Goal: Use online tool/utility: Use online tool/utility

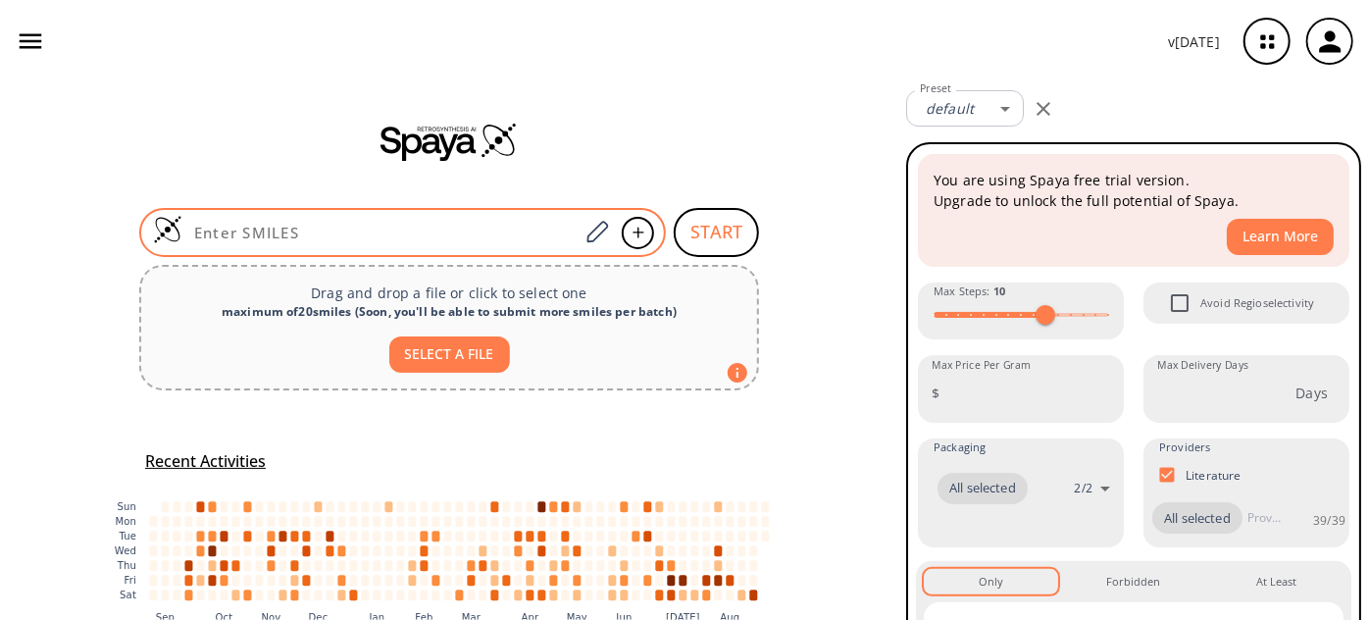
drag, startPoint x: 0, startPoint y: 0, endPoint x: 432, endPoint y: 249, distance: 498.4
click at [430, 250] on div at bounding box center [402, 232] width 527 height 49
click at [451, 239] on input at bounding box center [380, 233] width 396 height 20
paste input "O=C1C(N(C2=CC=C(OC)C=C2)N=C3C(NC=O)=O)=C3CCN1C4=CC=C(N5CCCCC5=O)C=C4"
type input "O=C1C(N(C2=CC=C(OC)C=C2)N=C3C(NC=O)=O)=C3CCN1C4=CC=C(N5CCCCC5=O)C=C4"
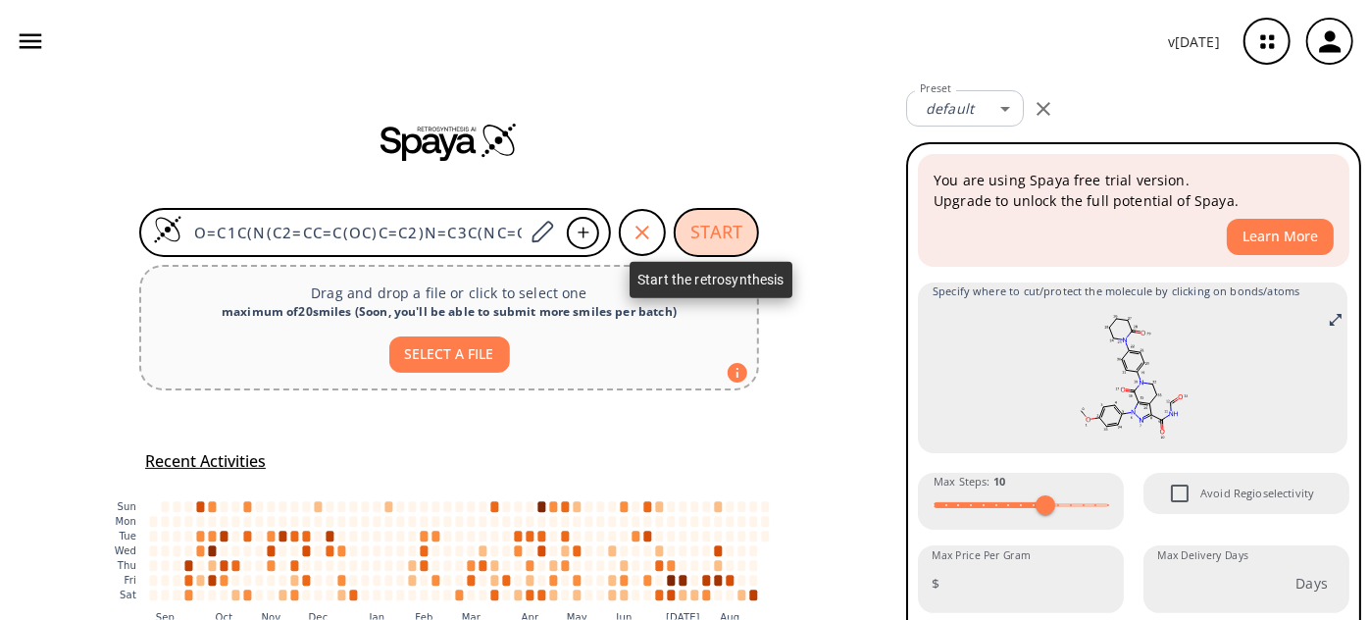
click at [715, 232] on button "START" at bounding box center [716, 232] width 85 height 49
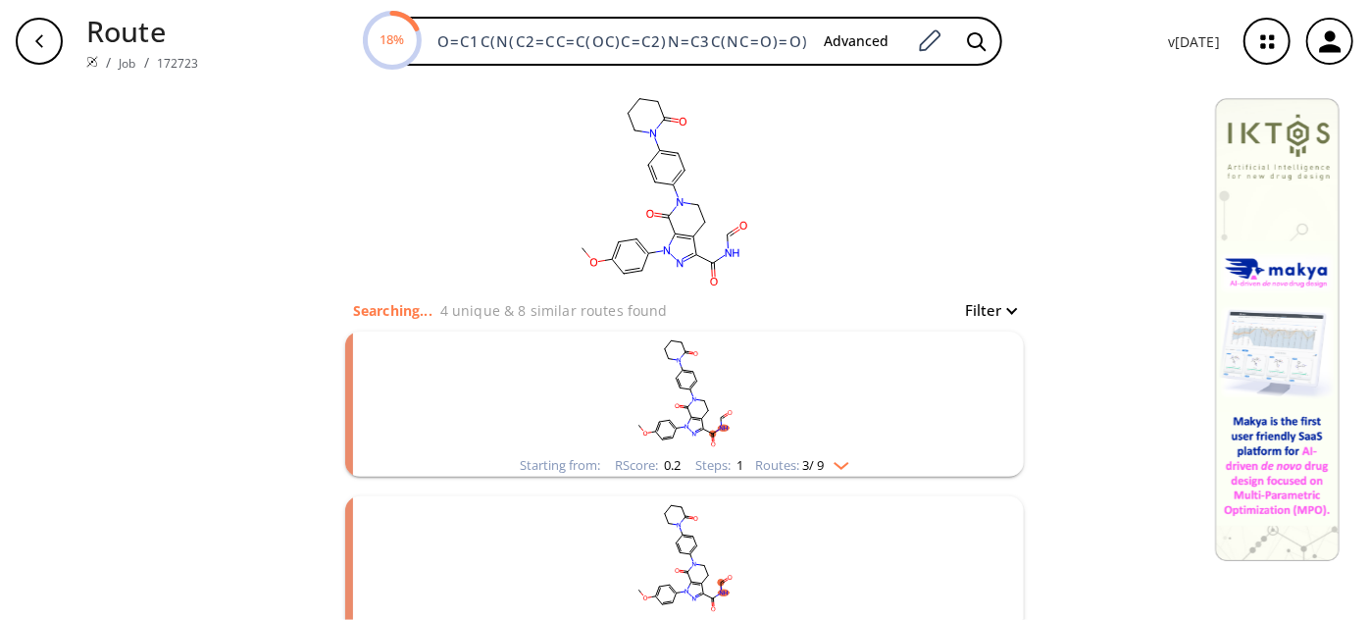
scroll to position [129, 0]
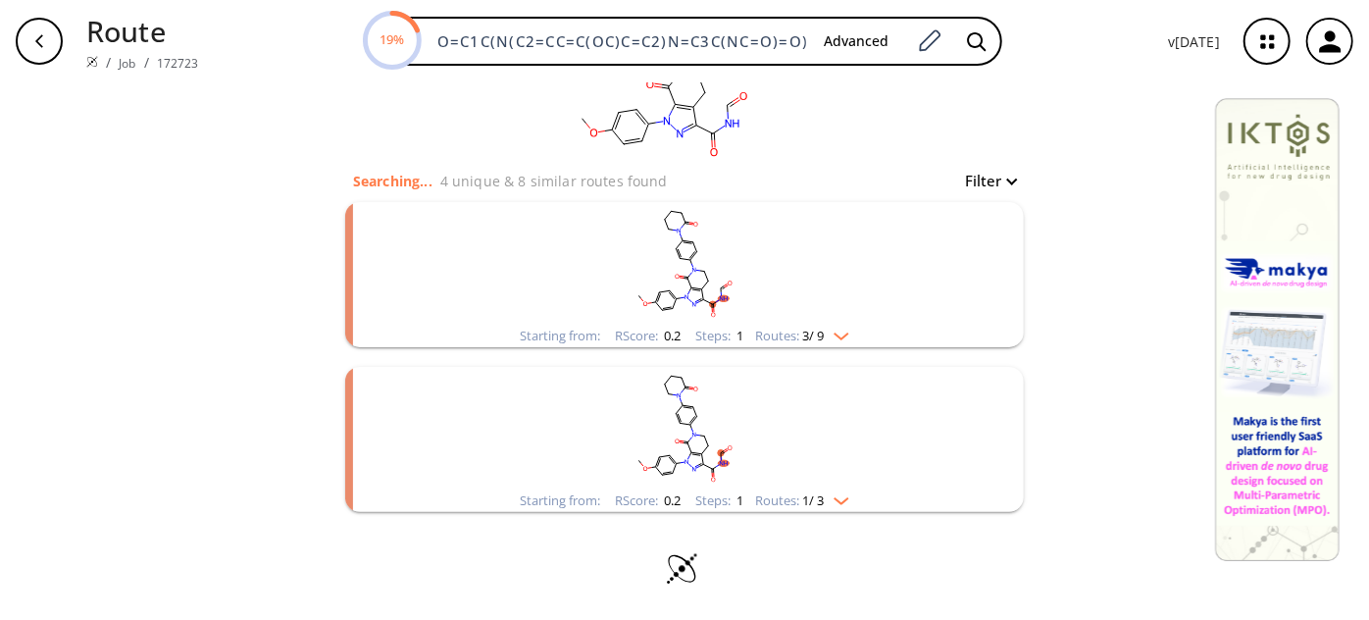
click at [735, 291] on rect "clusters" at bounding box center [685, 263] width 510 height 123
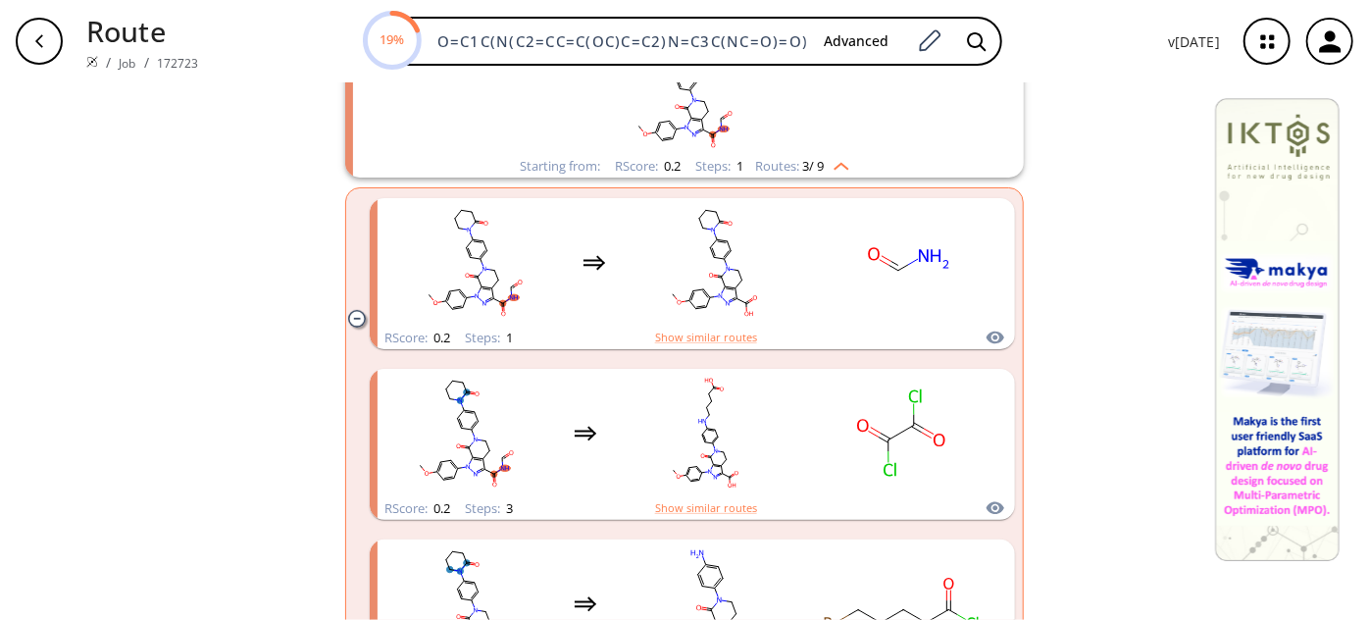
scroll to position [308, 0]
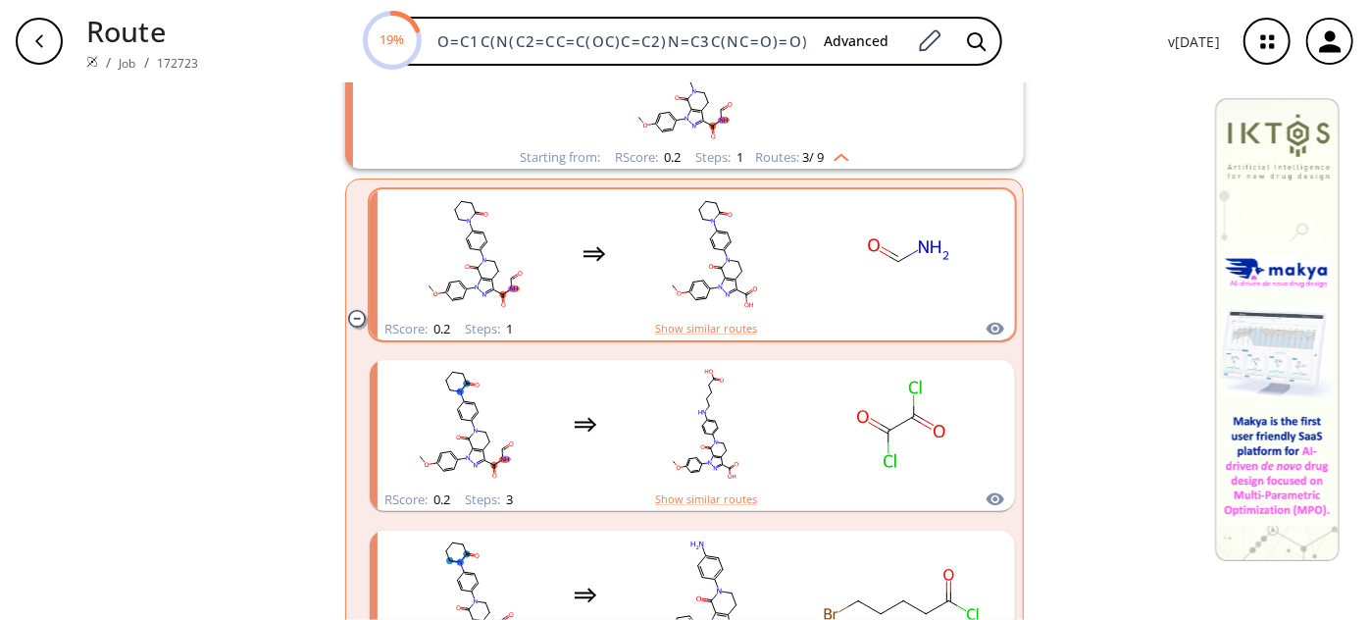
click at [769, 262] on rect "clusters" at bounding box center [714, 253] width 177 height 123
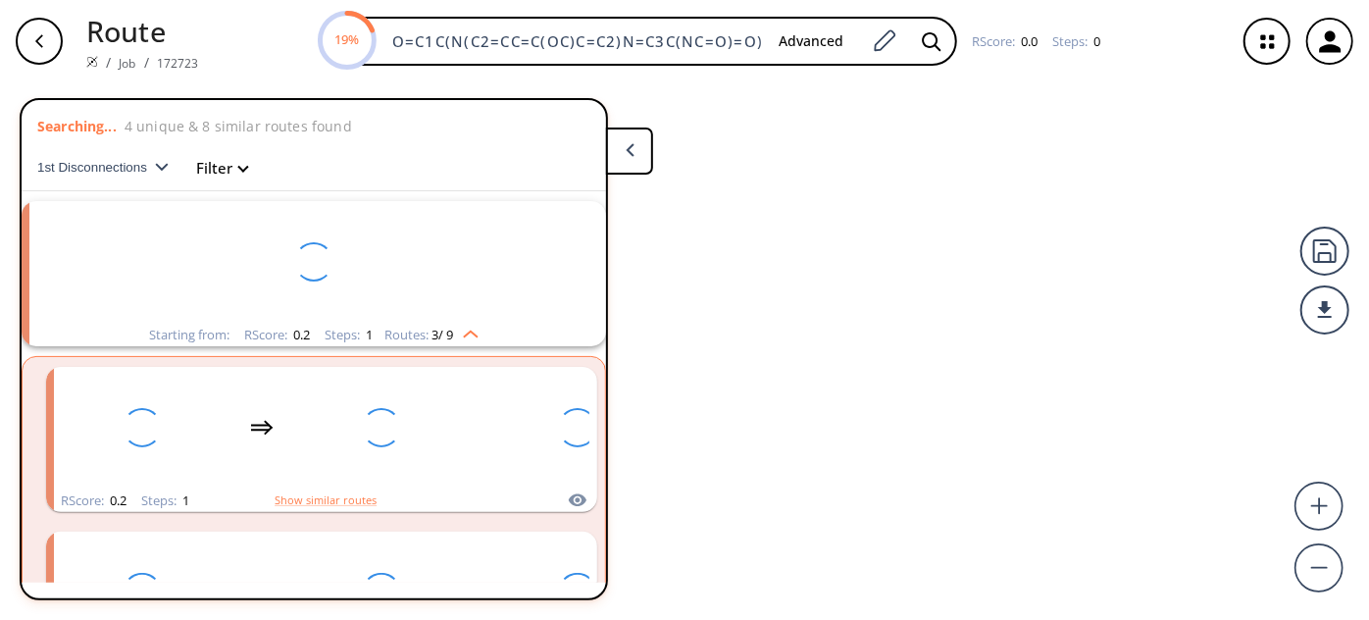
scroll to position [43, 0]
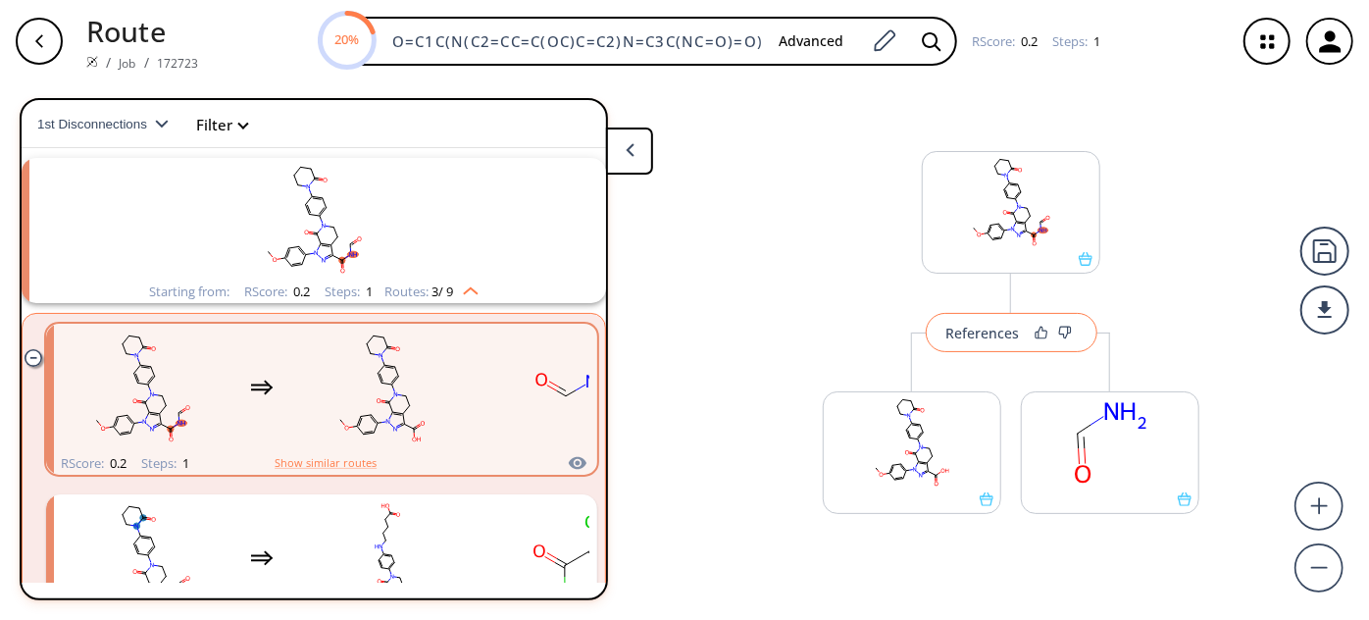
click at [975, 339] on div "References" at bounding box center [984, 333] width 74 height 13
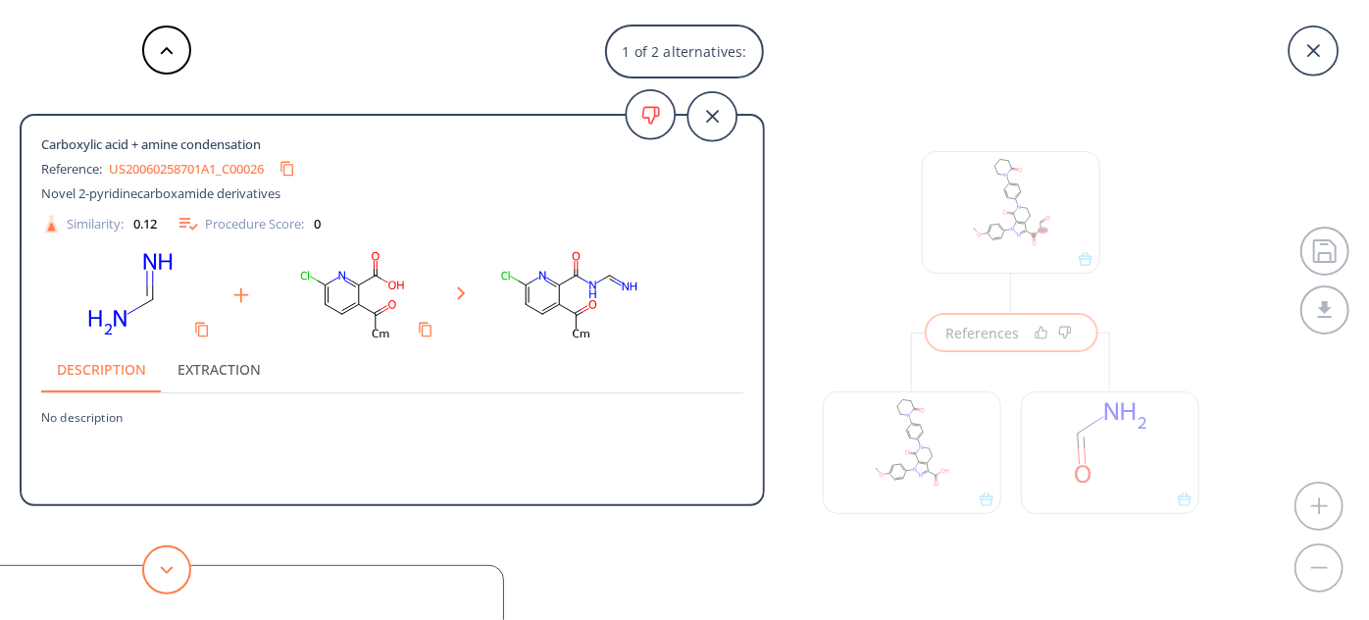
click at [178, 567] on button at bounding box center [166, 569] width 49 height 49
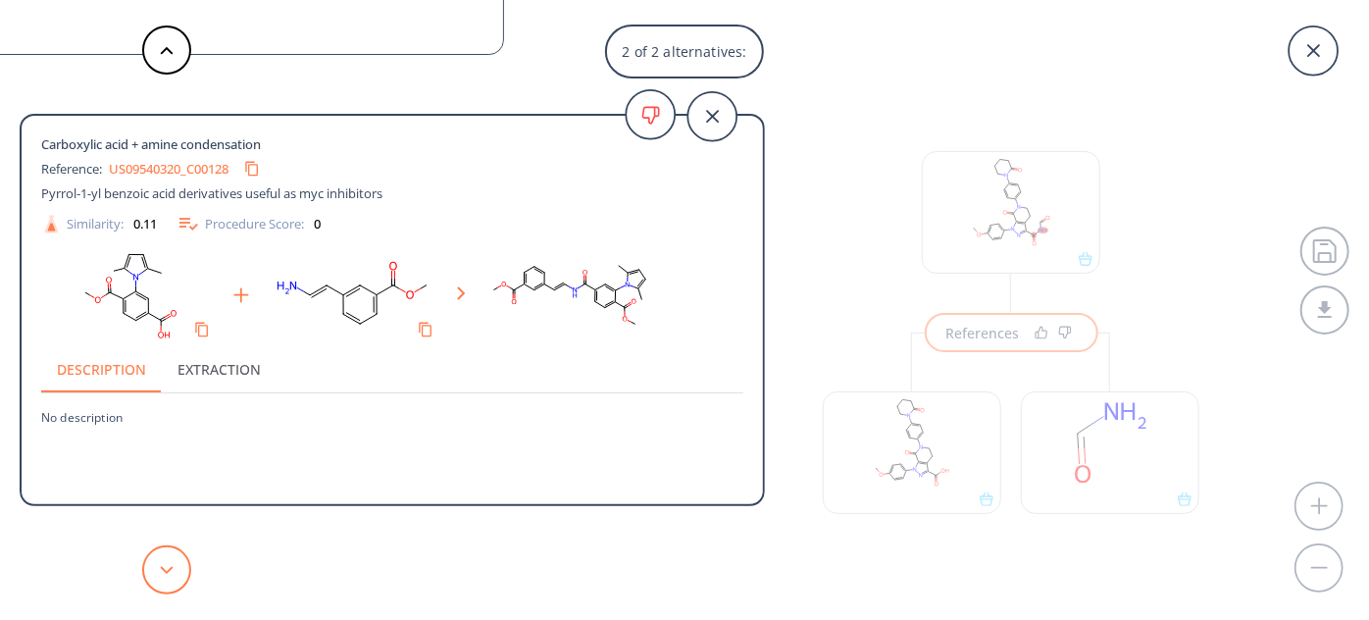
click at [169, 576] on button at bounding box center [166, 569] width 49 height 49
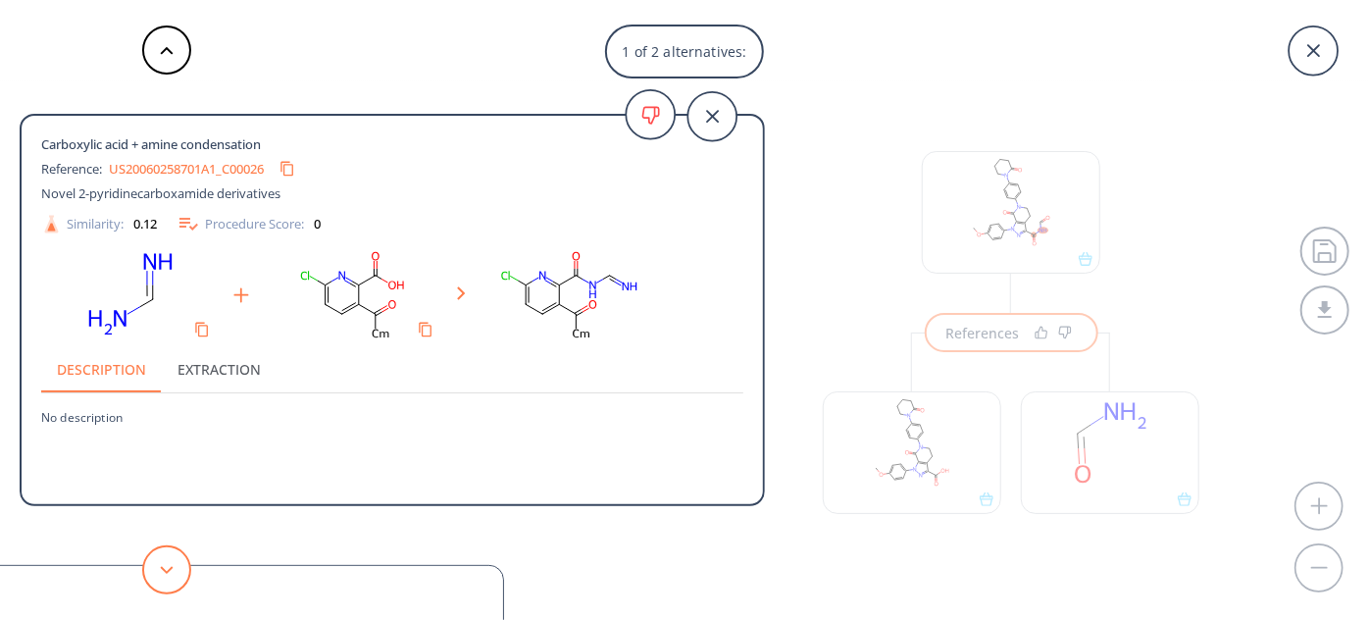
click at [169, 576] on button at bounding box center [166, 569] width 49 height 49
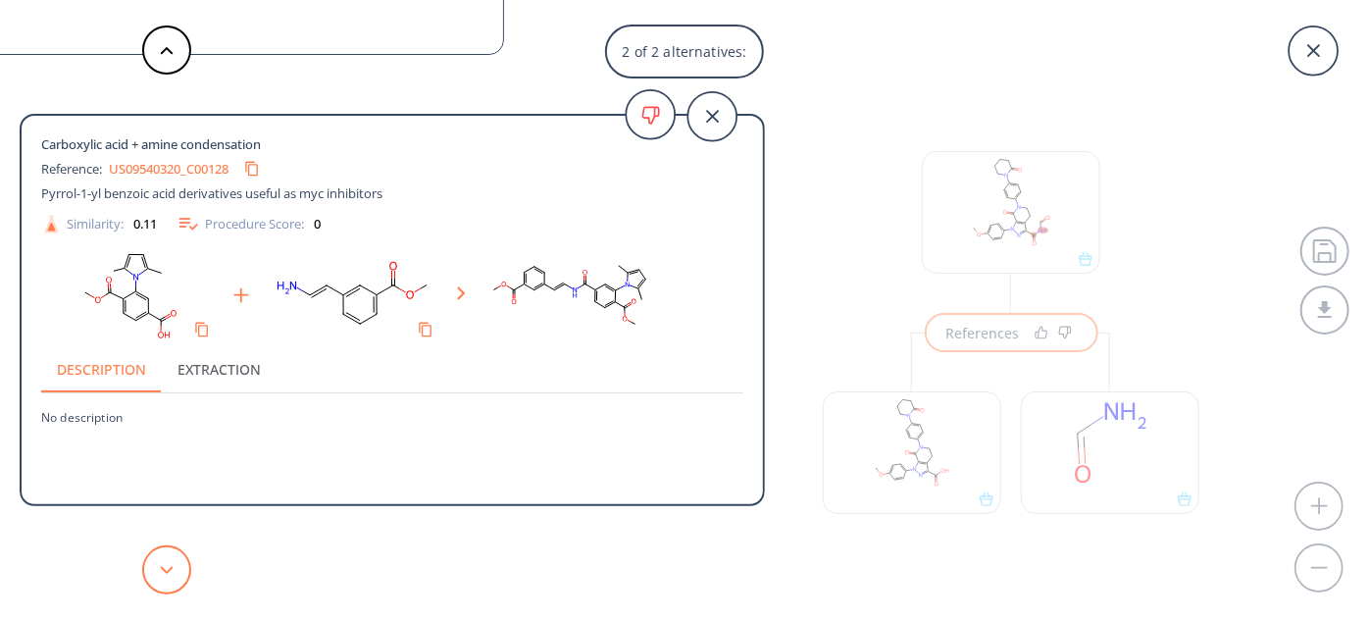
click at [169, 576] on button at bounding box center [166, 569] width 49 height 49
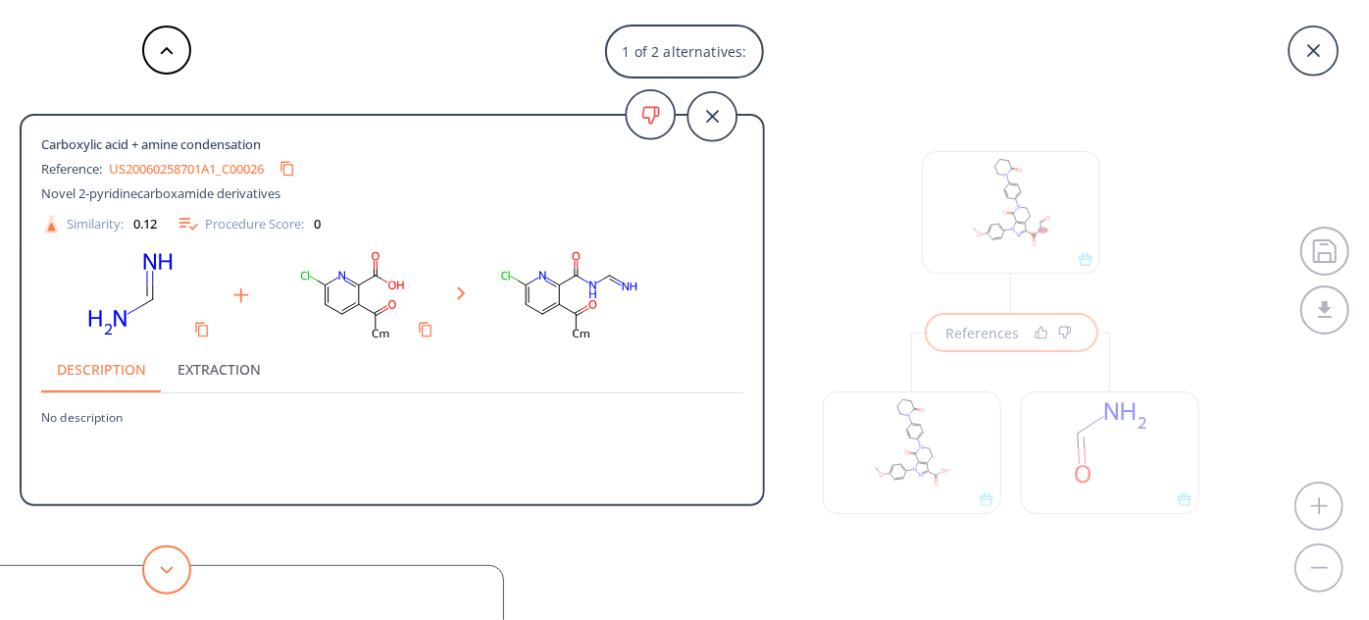
click at [169, 576] on button at bounding box center [166, 569] width 49 height 49
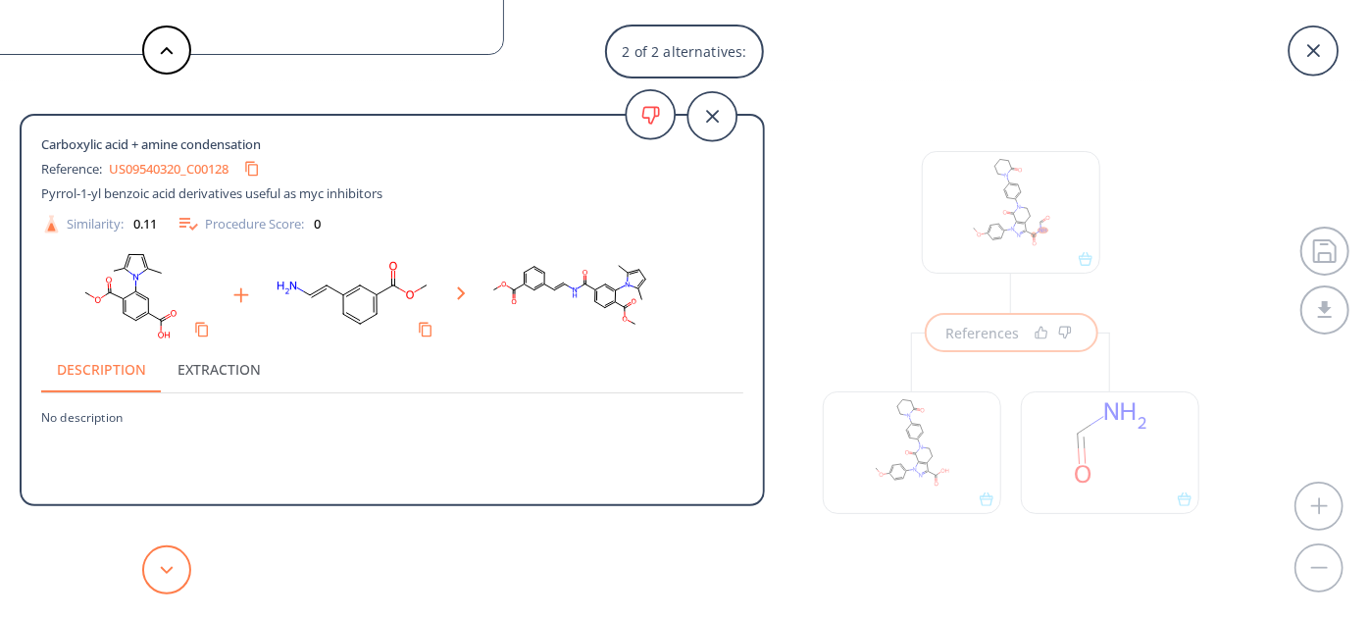
click at [169, 576] on button at bounding box center [166, 569] width 49 height 49
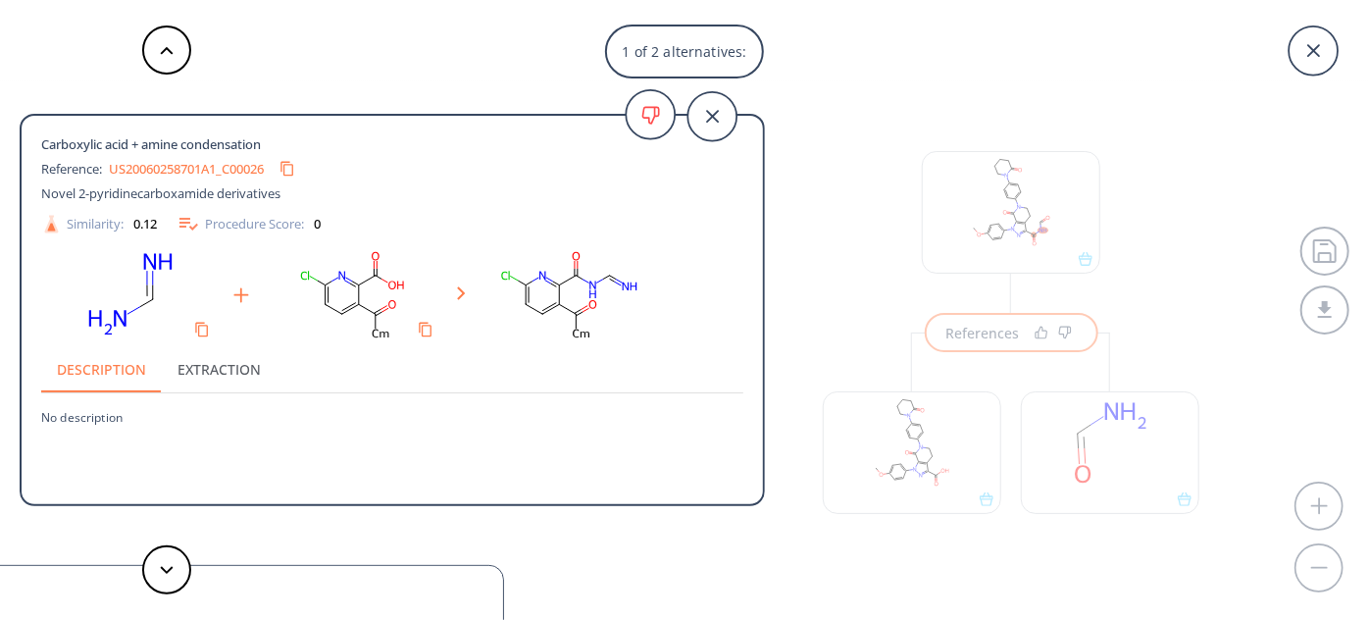
click at [1053, 413] on div "1 of 2 alternatives: Carboxylic acid + amine condensation Reference: US20060258…" at bounding box center [684, 310] width 1369 height 620
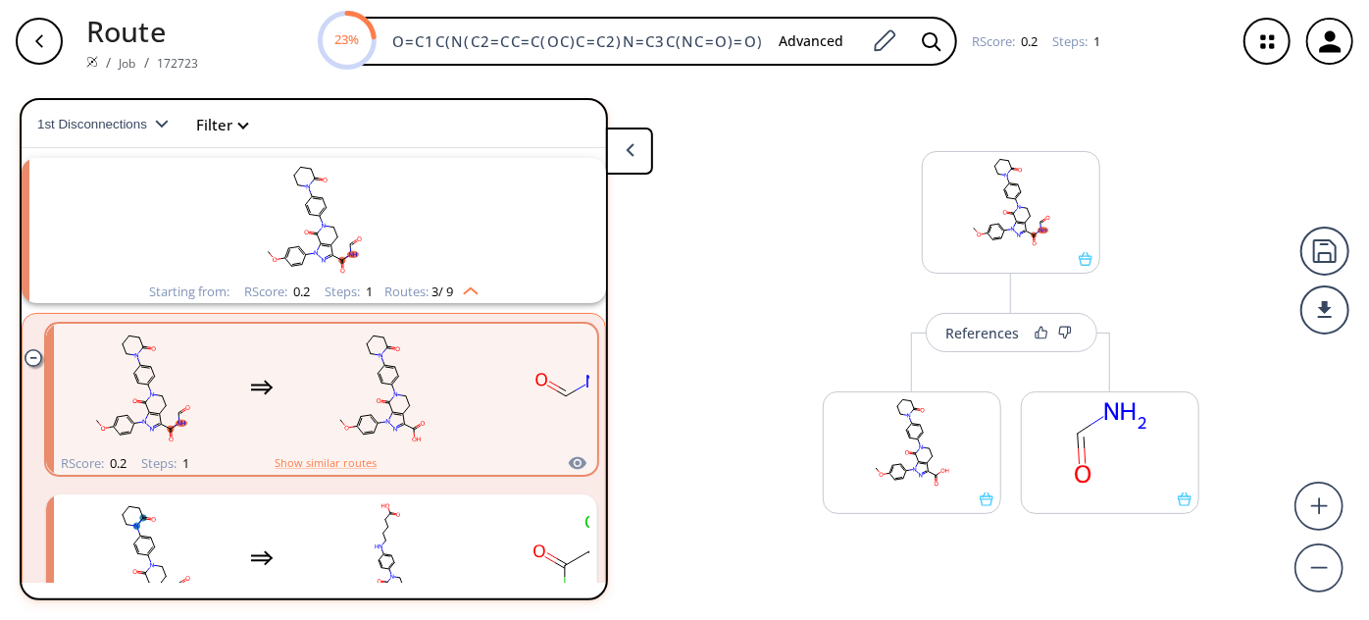
click at [37, 46] on icon "button" at bounding box center [39, 41] width 16 height 16
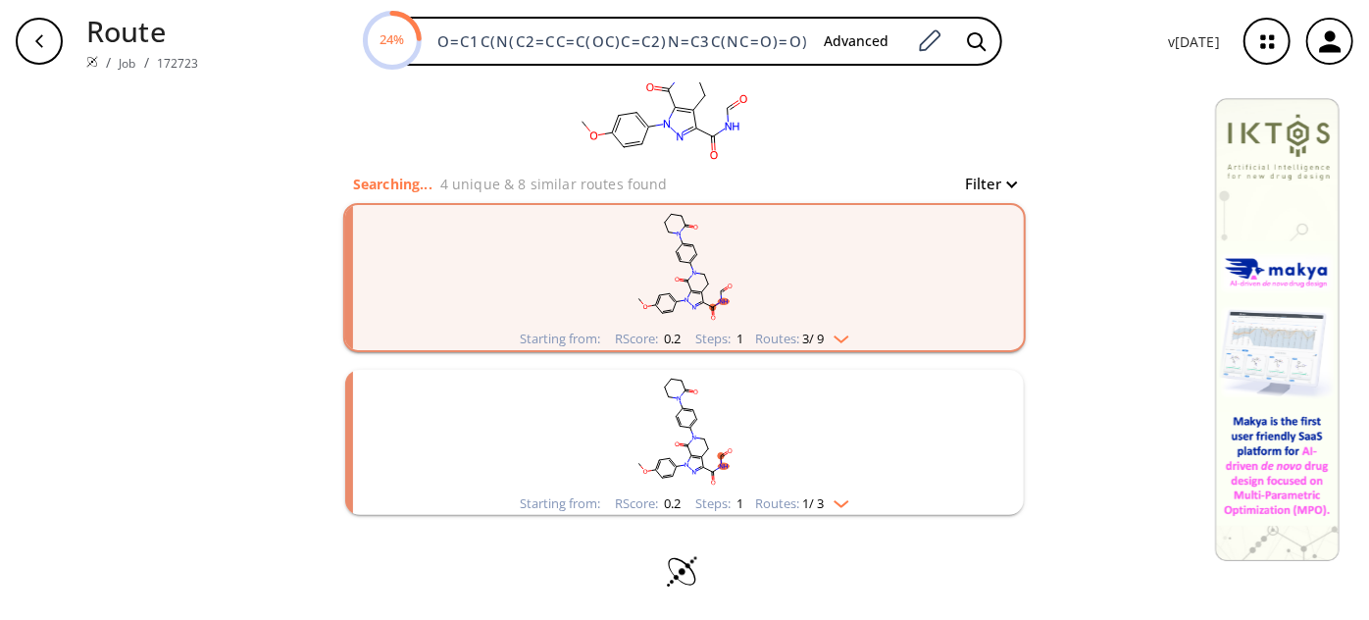
scroll to position [128, 0]
click at [736, 428] on rect "clusters" at bounding box center [685, 430] width 510 height 123
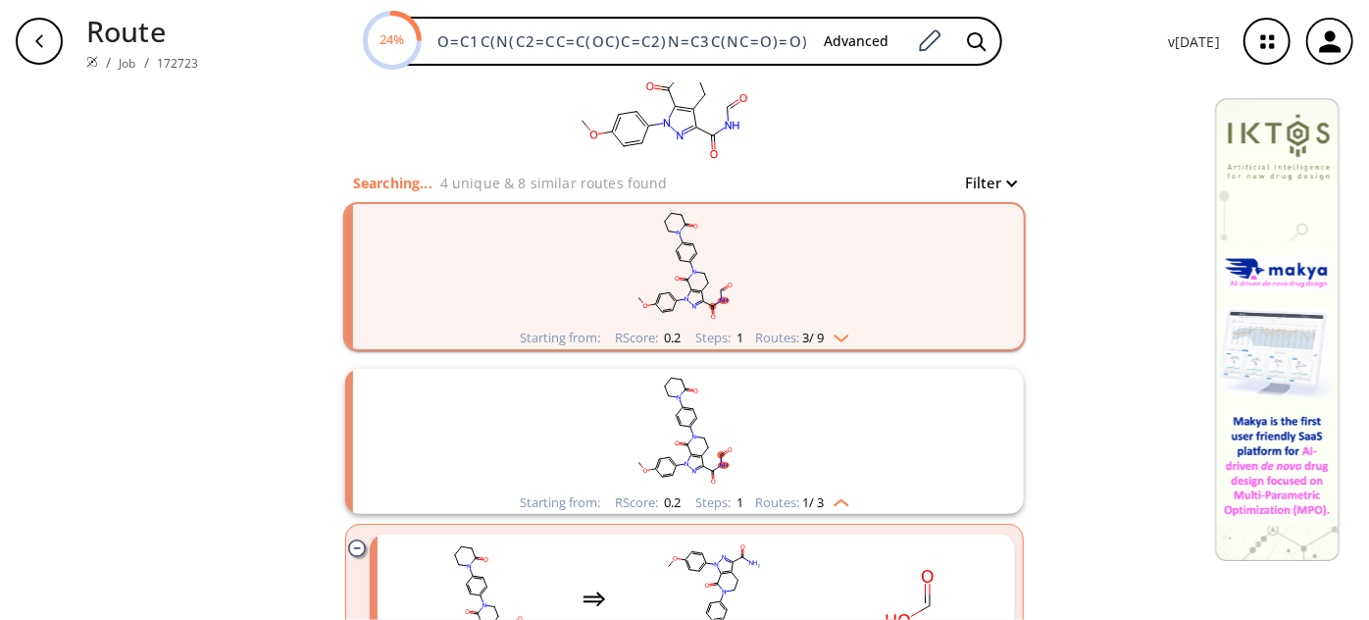
scroll to position [308, 0]
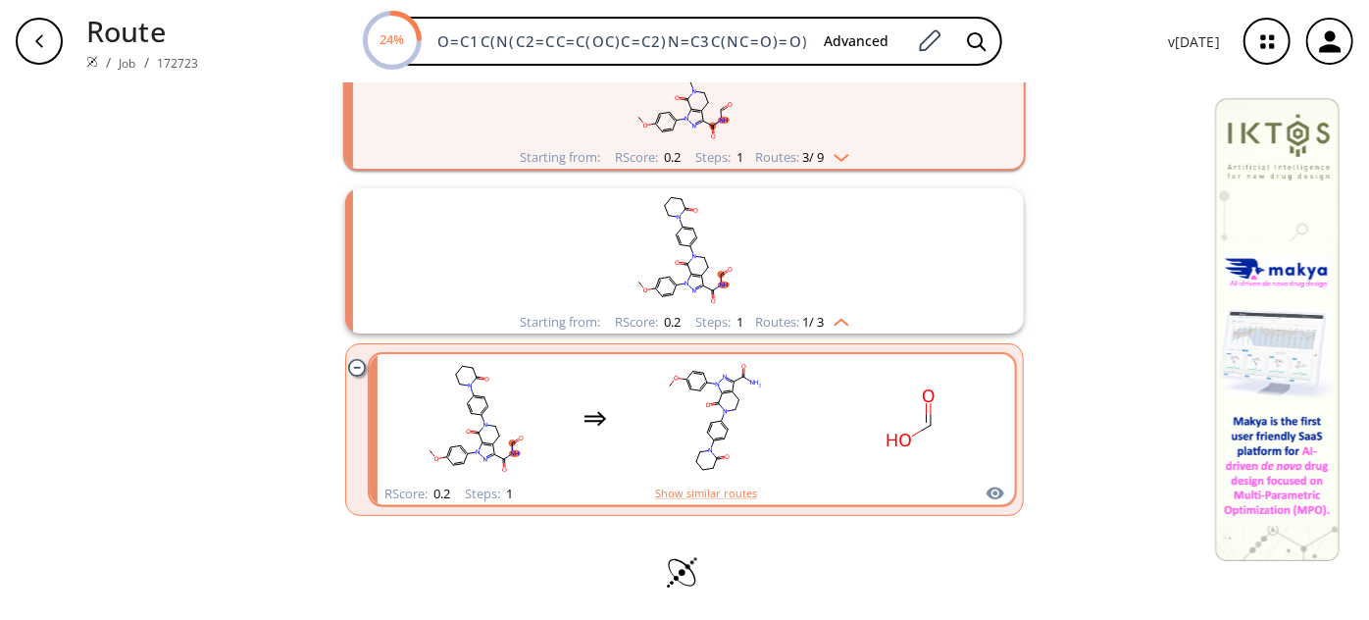
click at [809, 430] on div "clusters" at bounding box center [693, 418] width 612 height 129
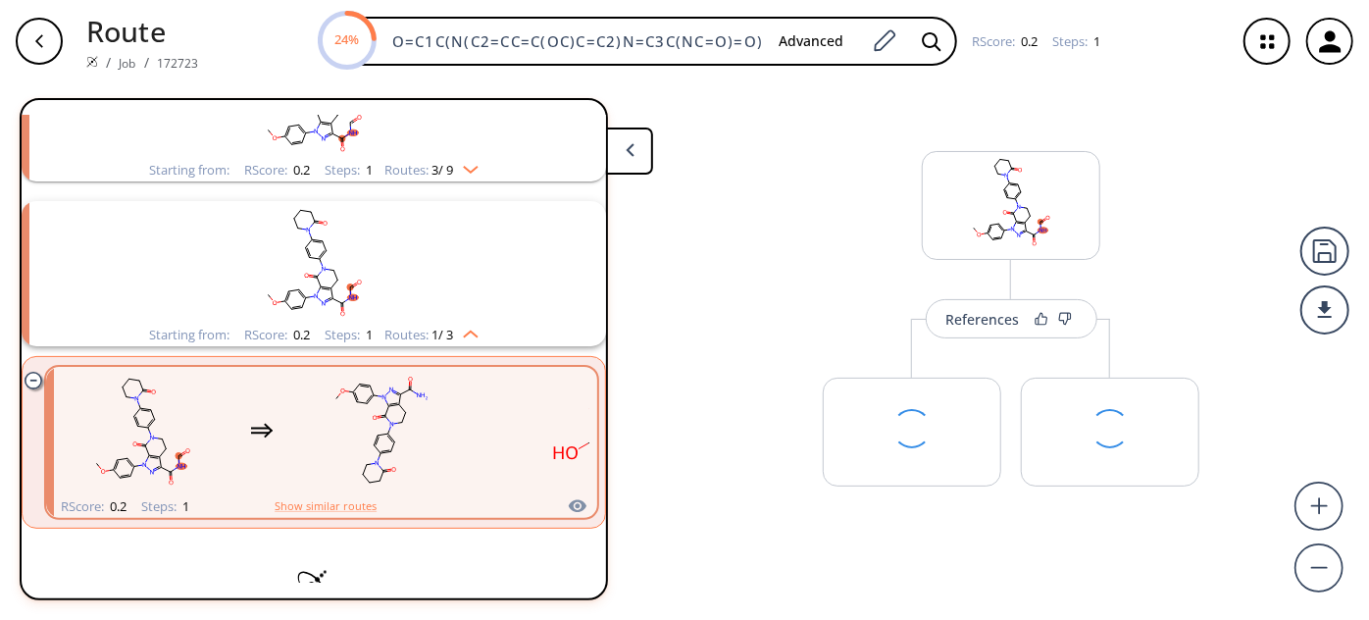
scroll to position [196, 0]
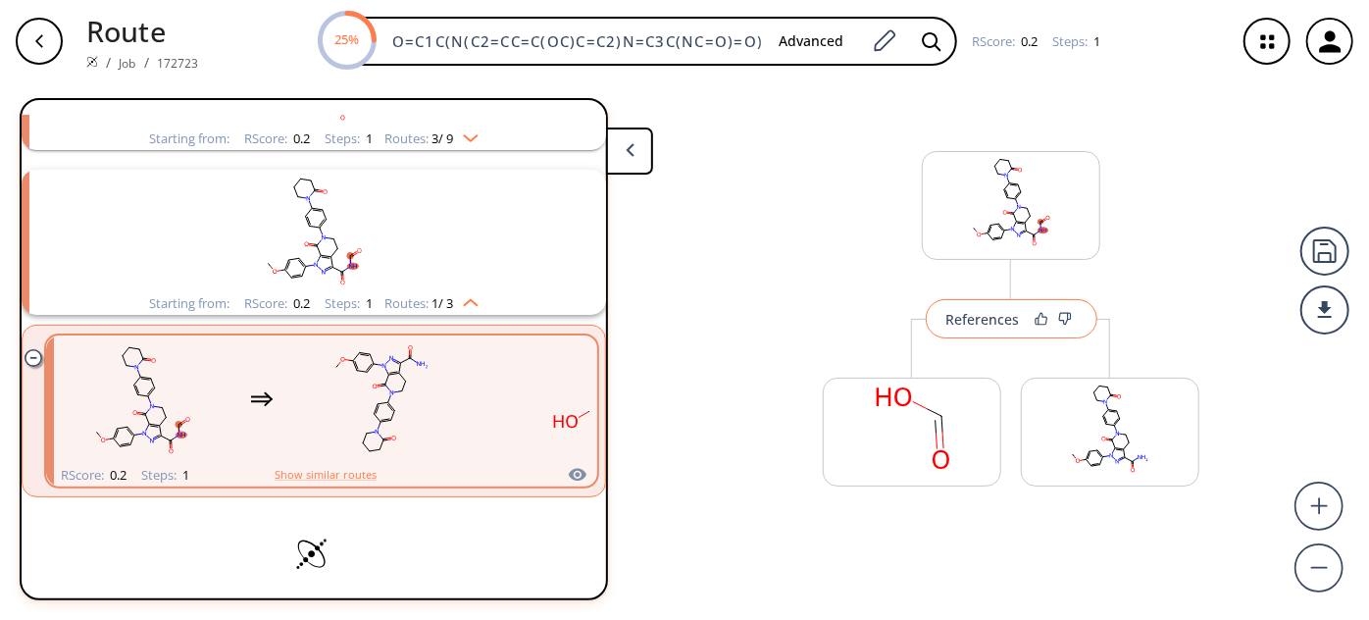
click at [954, 325] on div "References" at bounding box center [984, 319] width 74 height 13
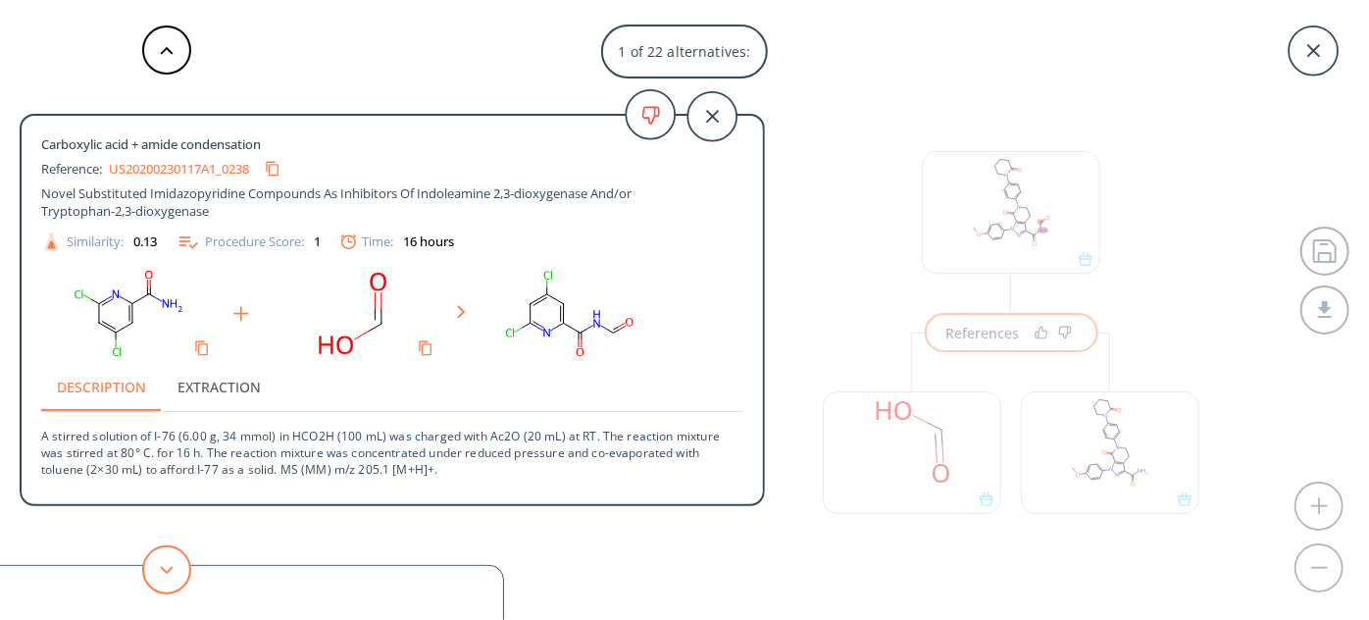
click at [175, 569] on button at bounding box center [166, 569] width 49 height 49
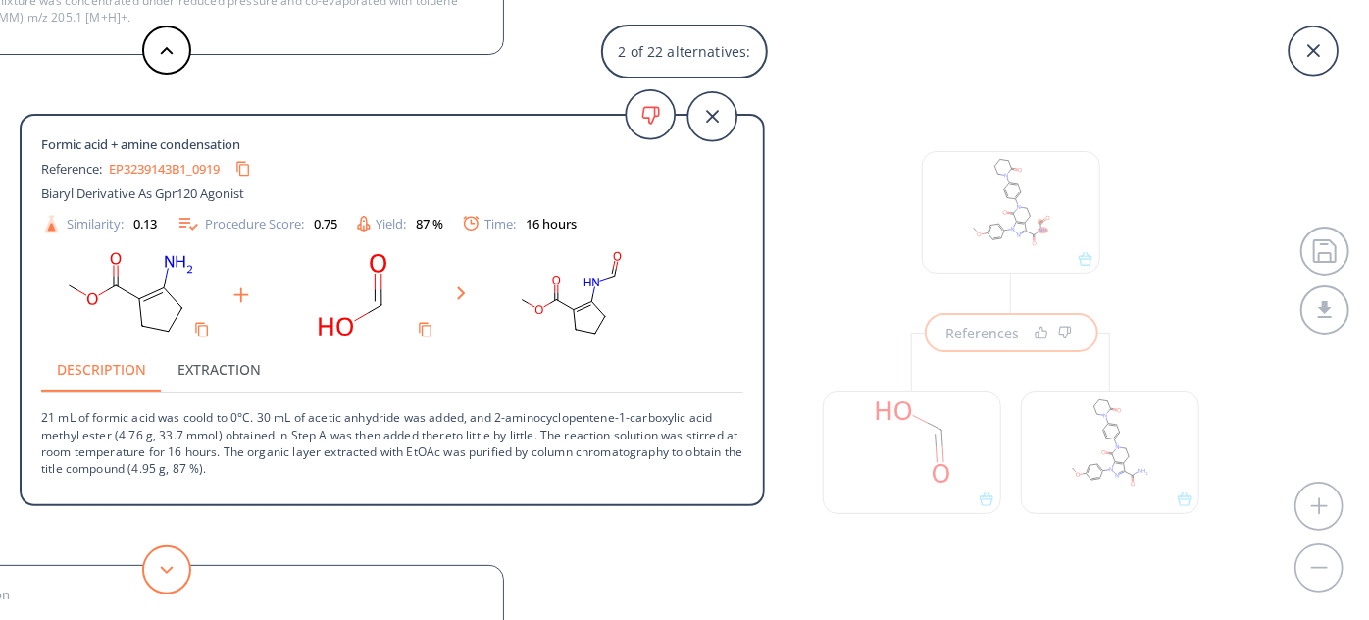
click at [175, 569] on button at bounding box center [166, 569] width 49 height 49
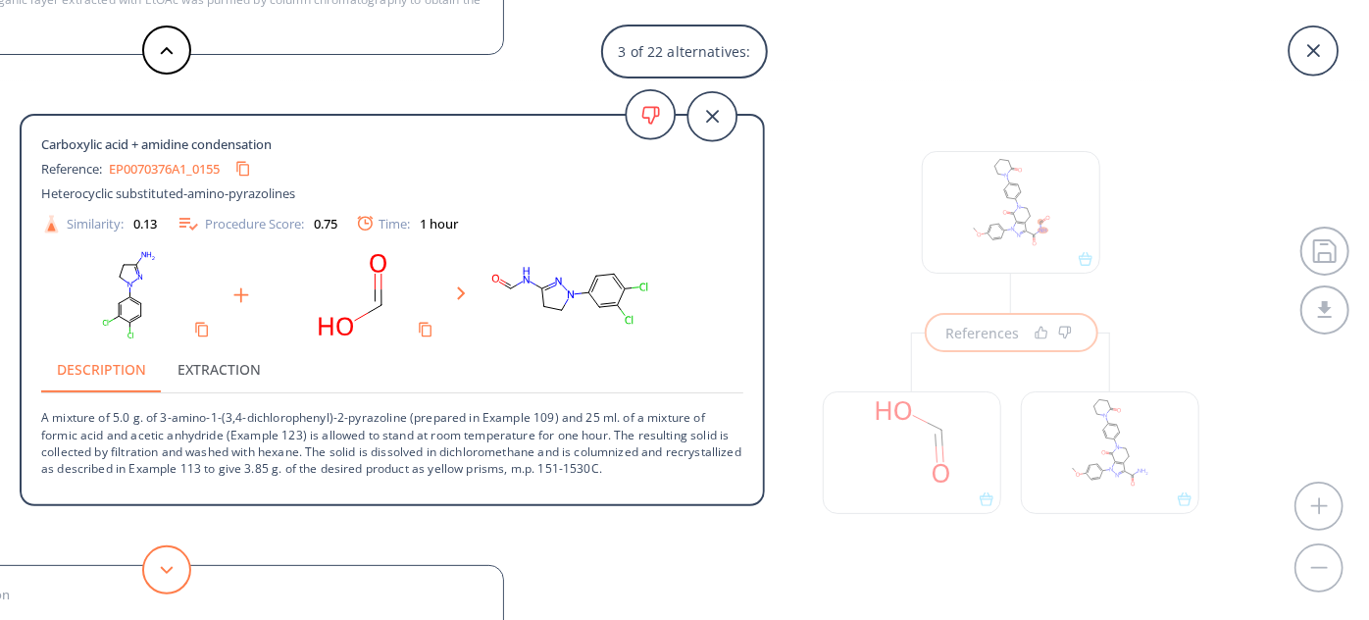
click at [175, 569] on button at bounding box center [166, 569] width 49 height 49
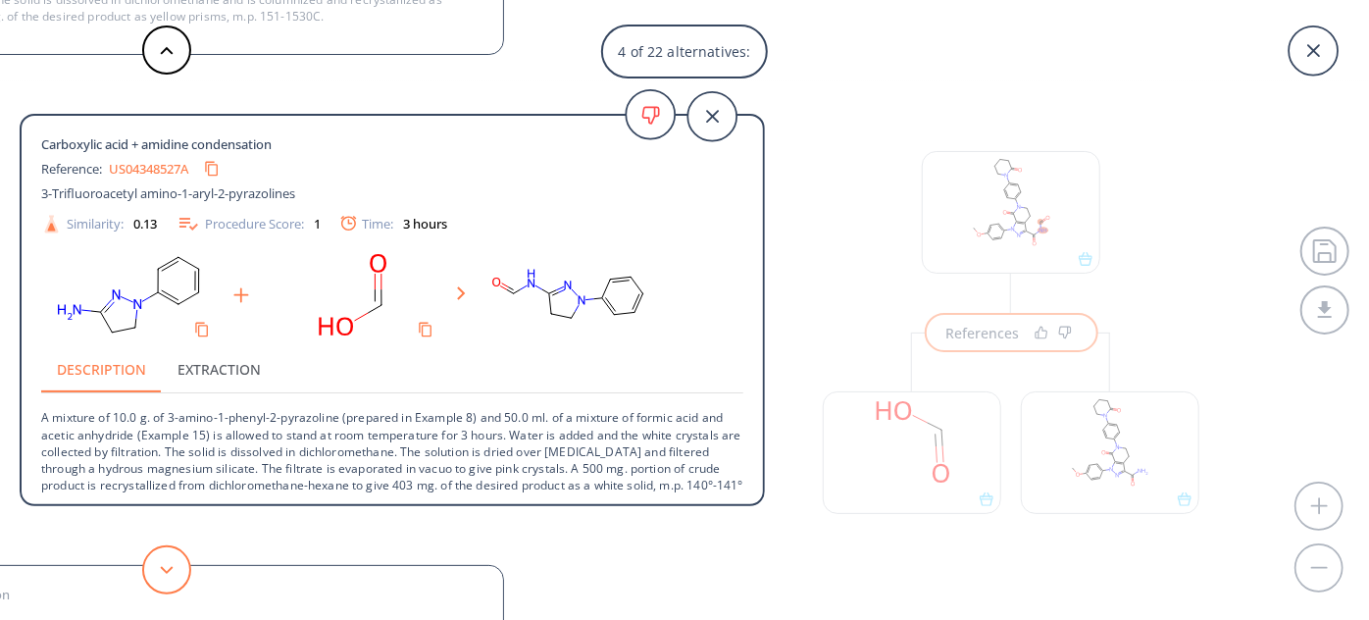
click at [175, 569] on button at bounding box center [166, 569] width 49 height 49
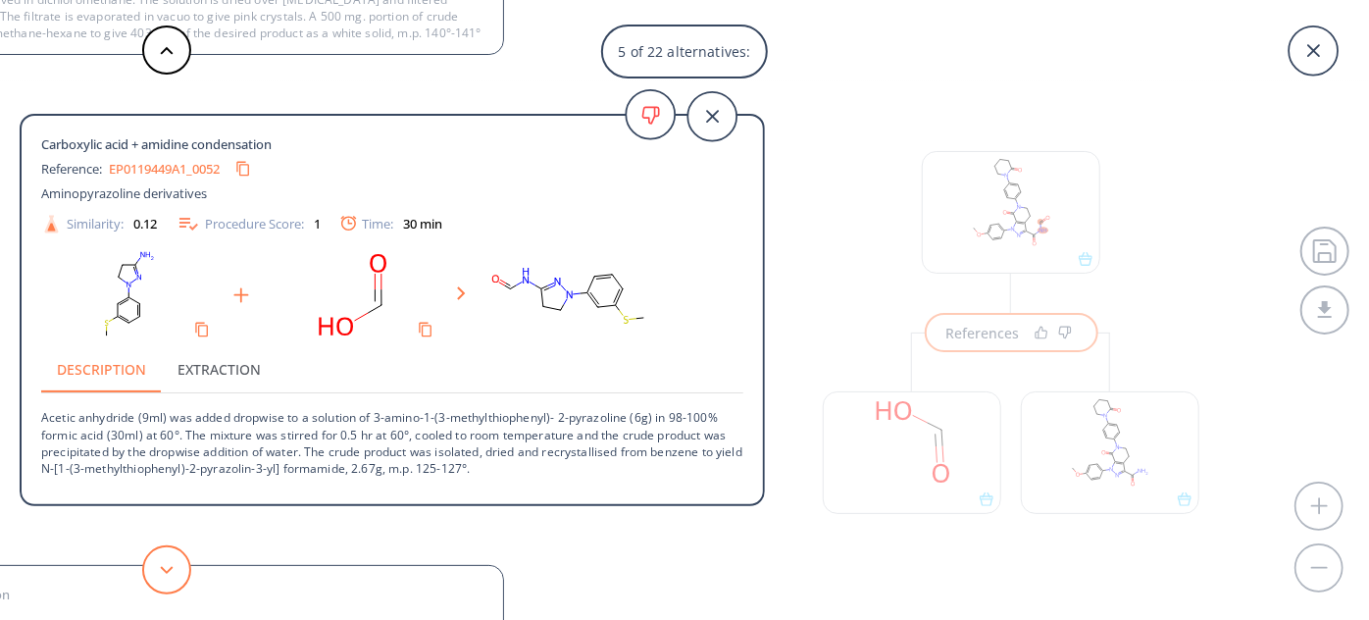
click at [175, 569] on button at bounding box center [166, 569] width 49 height 49
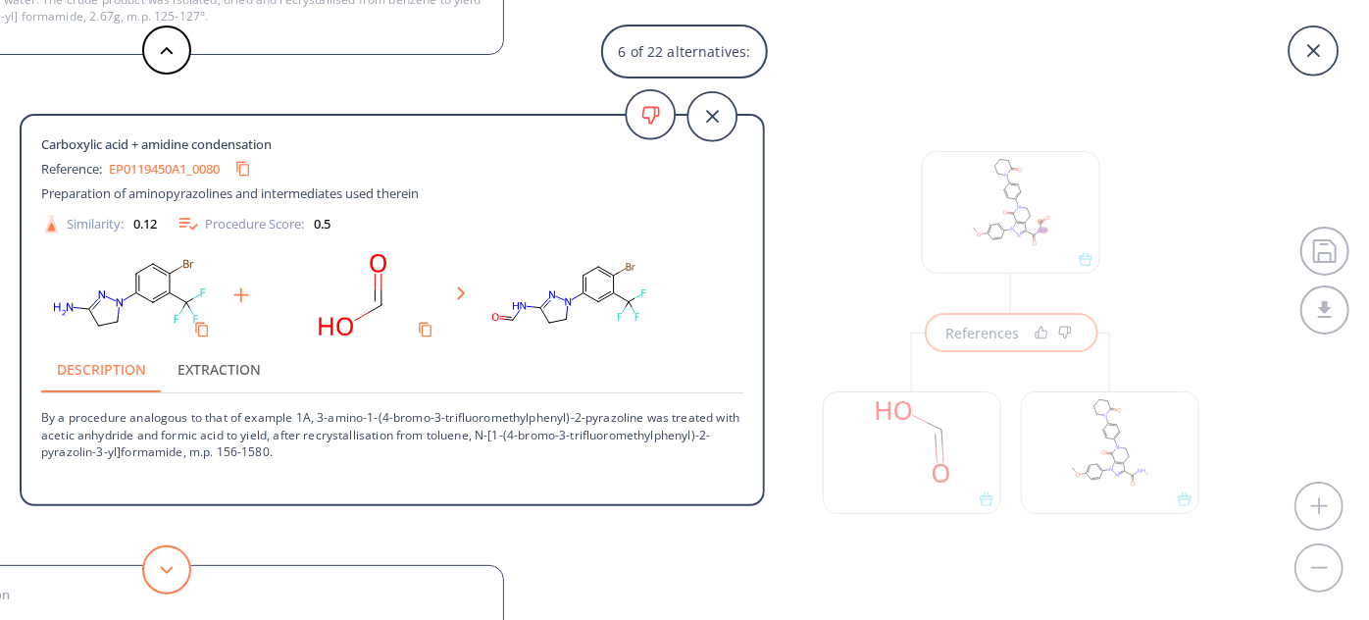
click at [175, 569] on button at bounding box center [166, 569] width 49 height 49
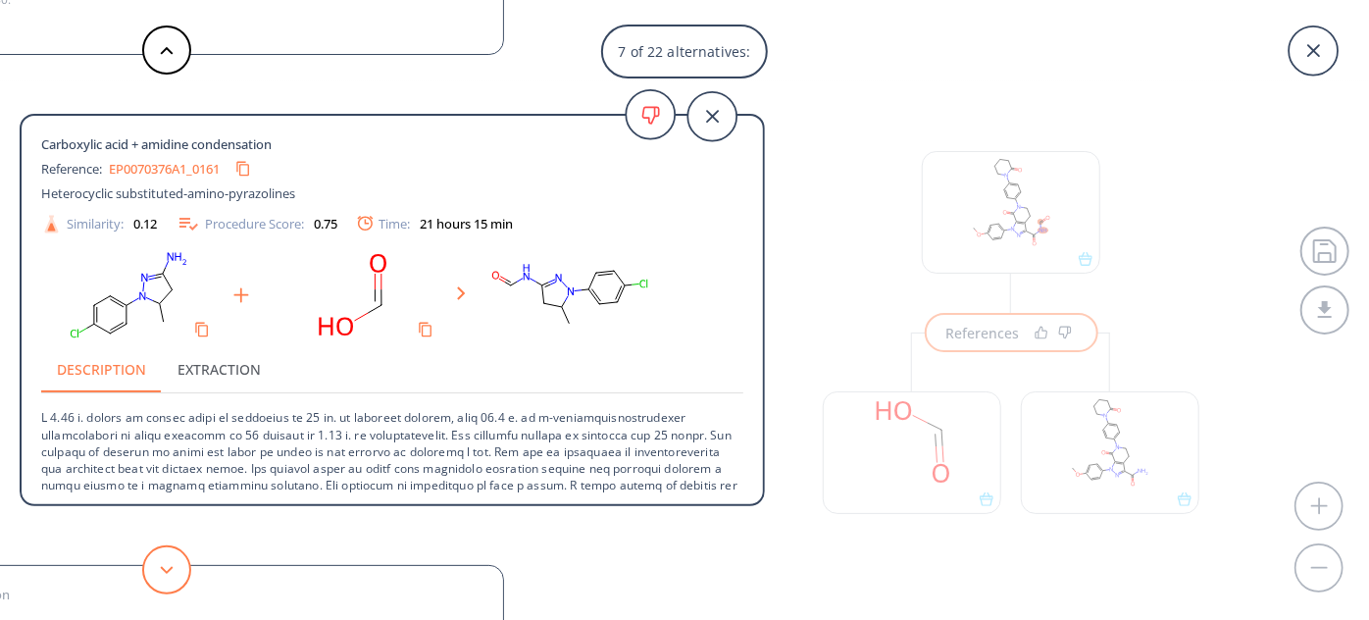
click at [175, 569] on button at bounding box center [166, 569] width 49 height 49
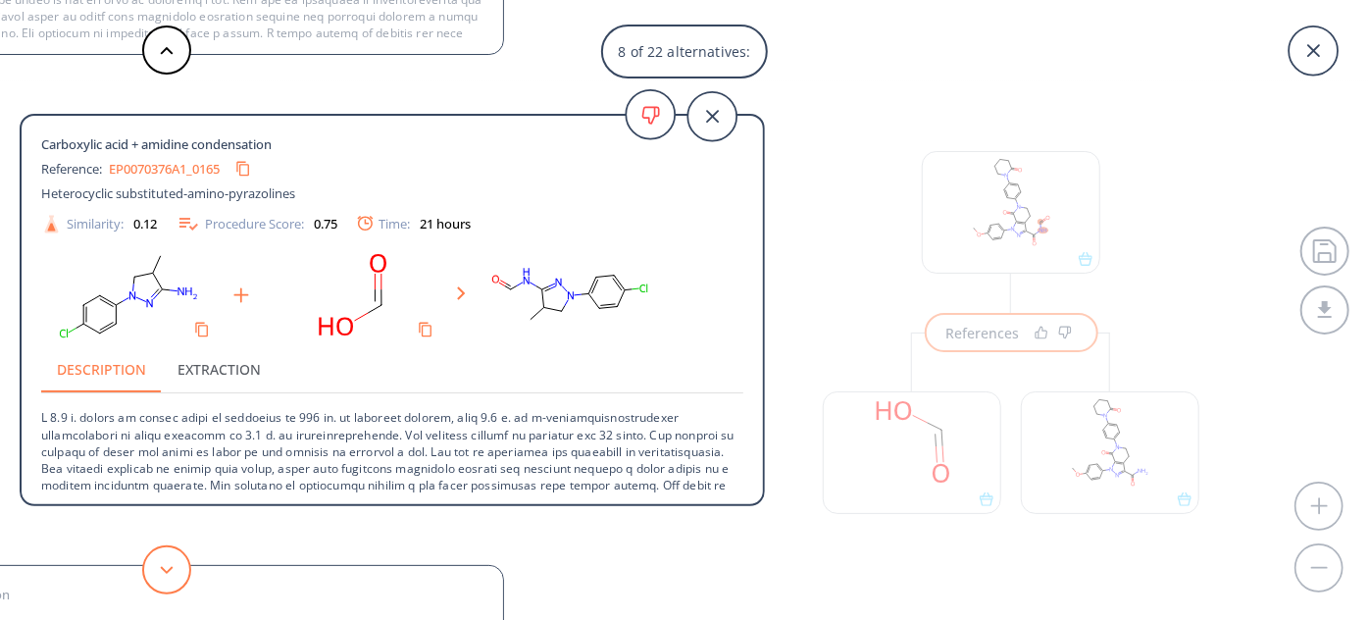
click at [175, 569] on button at bounding box center [166, 569] width 49 height 49
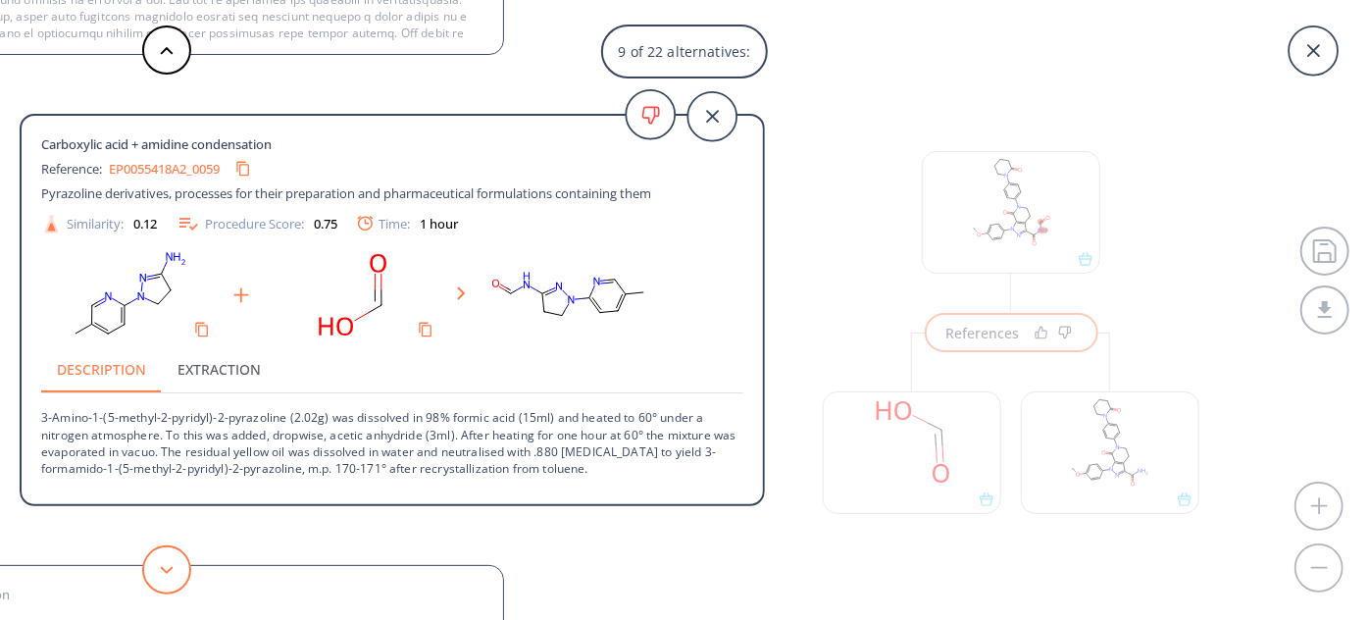
click at [175, 569] on button at bounding box center [166, 569] width 49 height 49
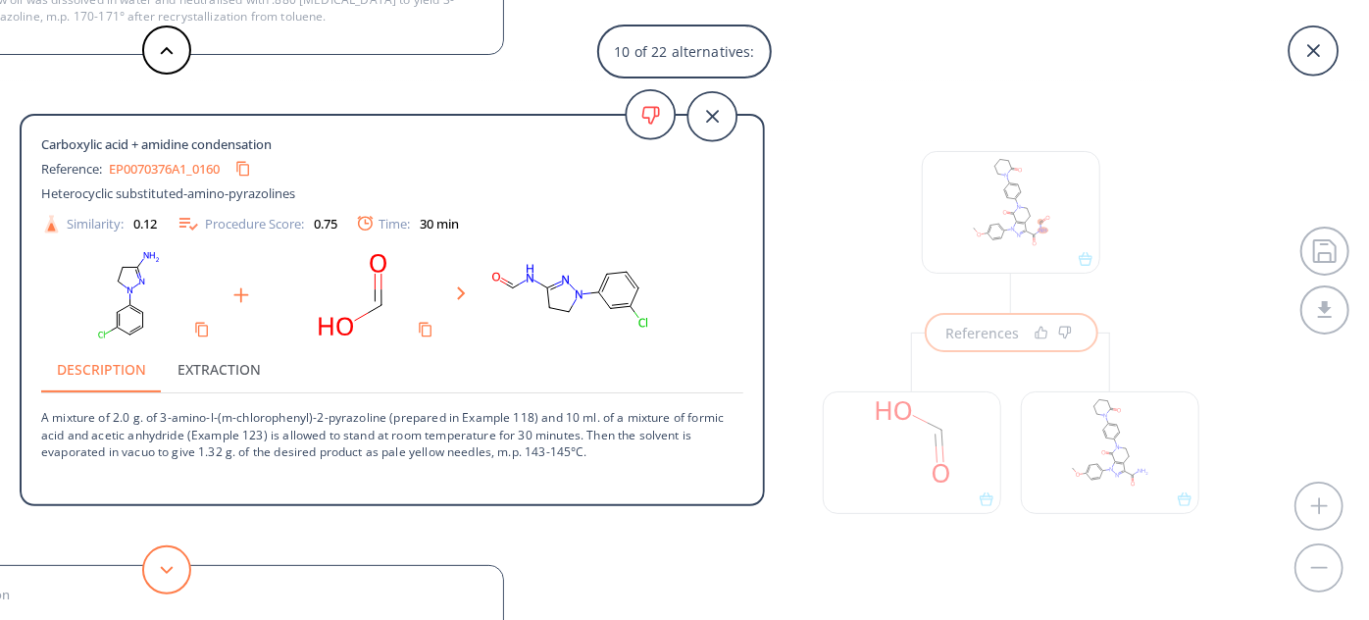
click at [175, 569] on button at bounding box center [166, 569] width 49 height 49
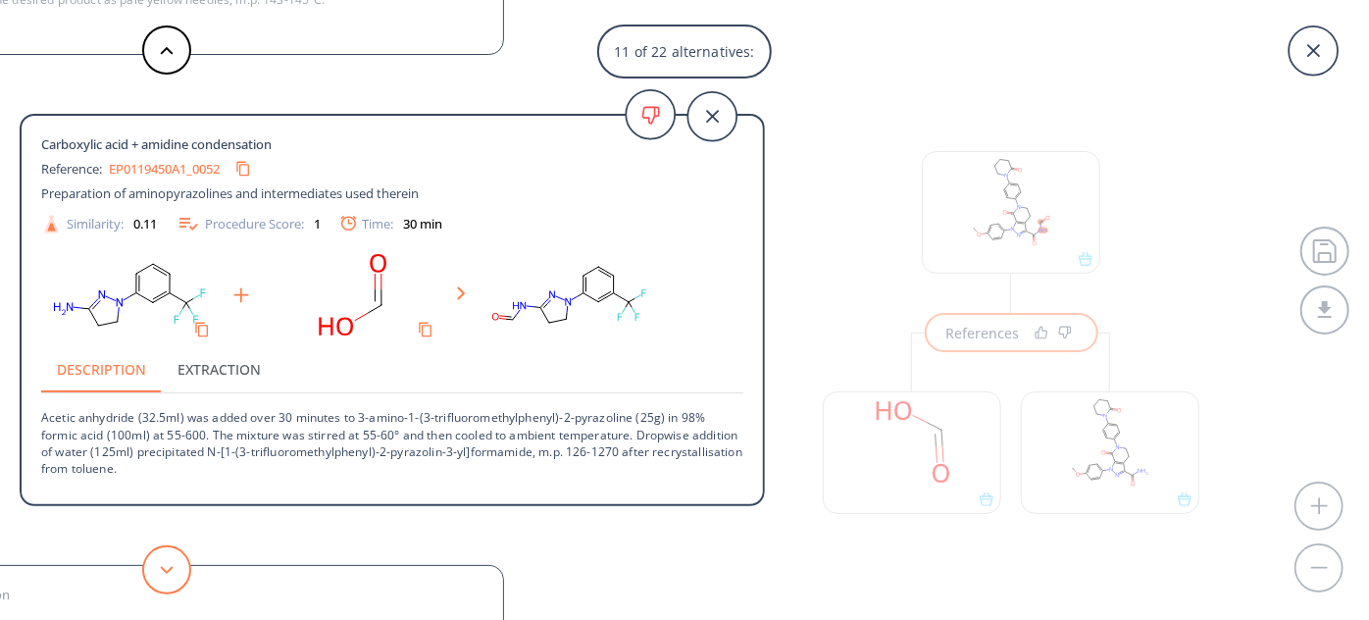
click at [175, 569] on button at bounding box center [166, 569] width 49 height 49
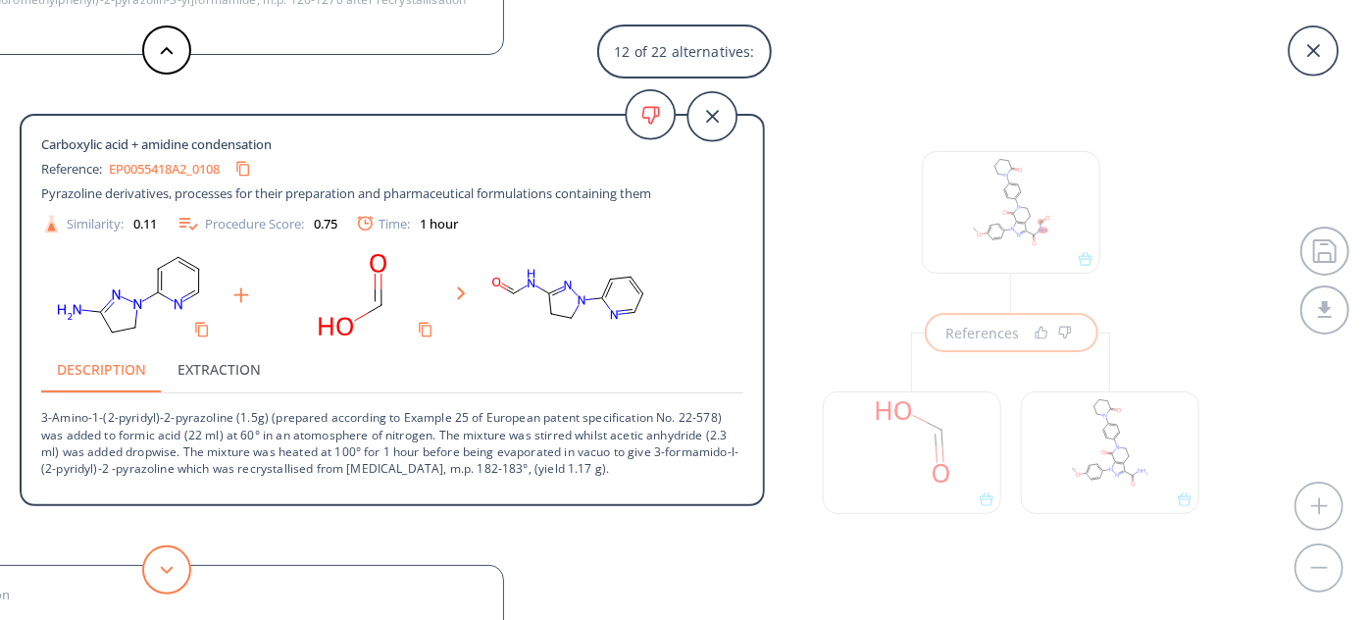
click at [175, 569] on button at bounding box center [166, 569] width 49 height 49
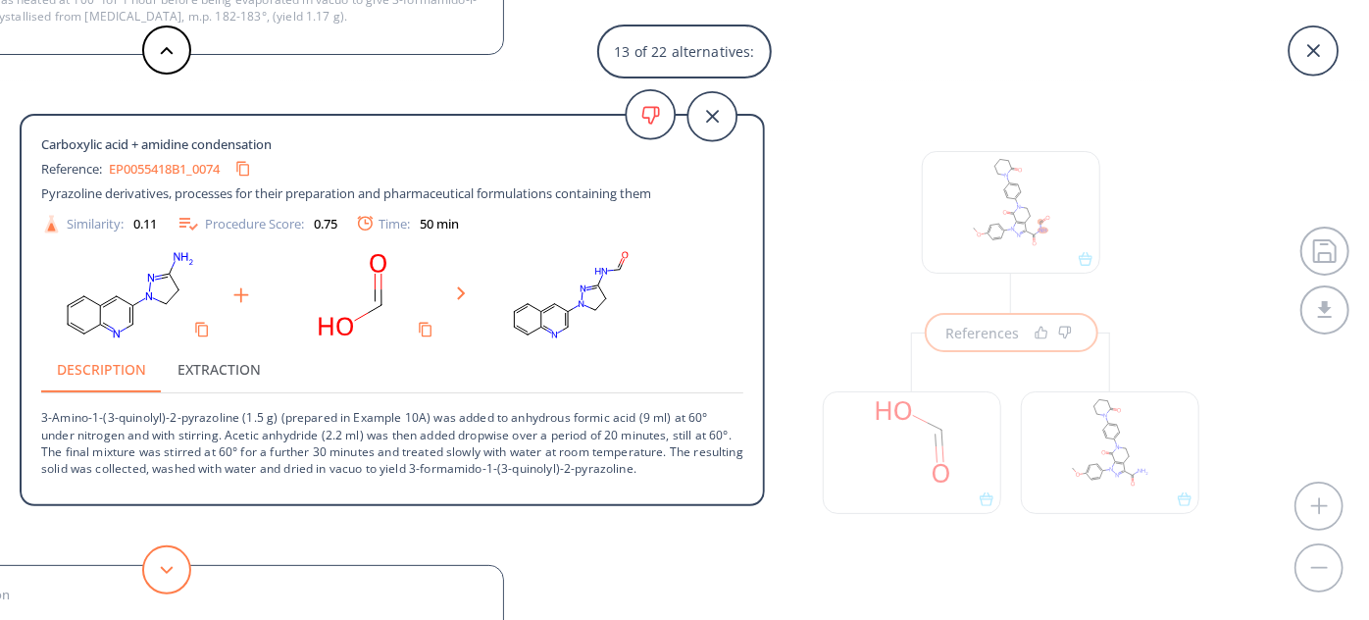
click at [175, 569] on button at bounding box center [166, 569] width 49 height 49
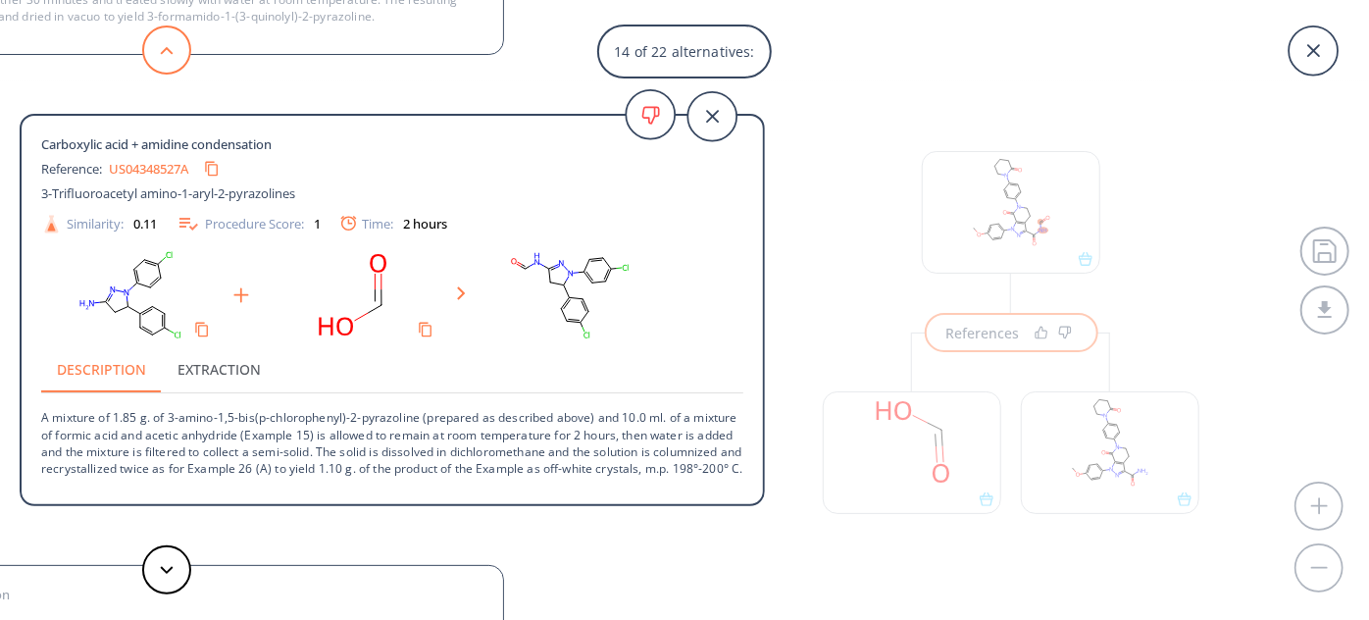
click at [159, 66] on button at bounding box center [166, 50] width 49 height 49
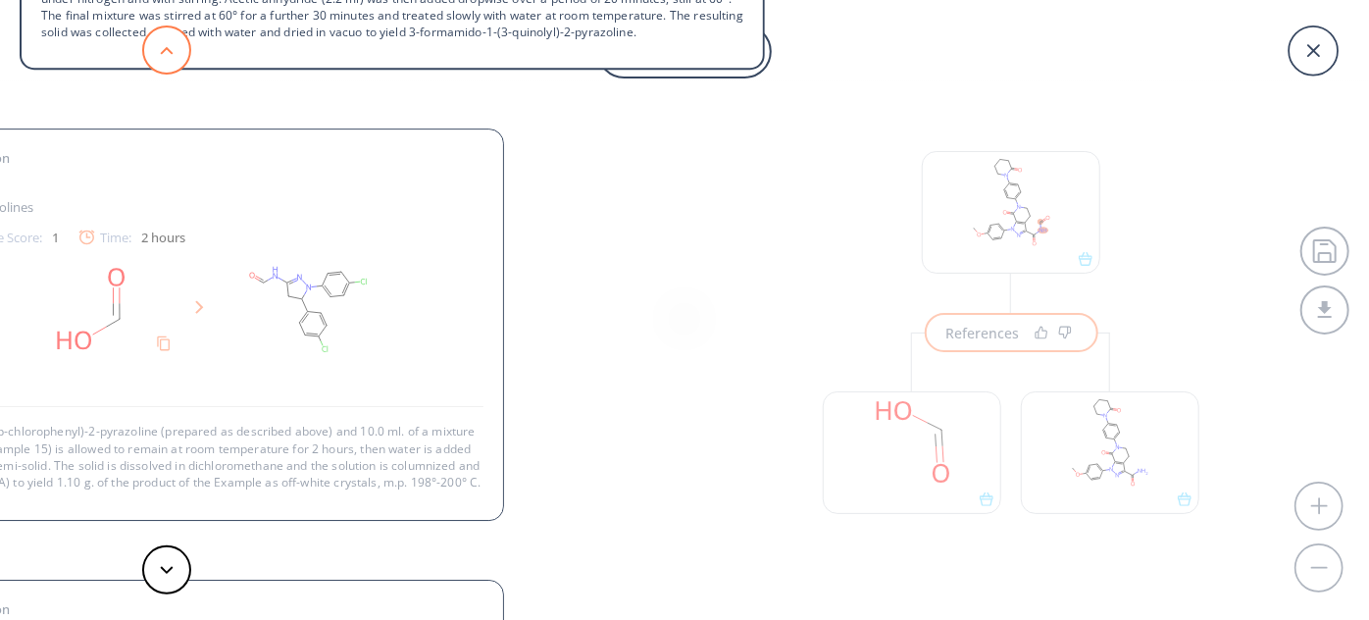
click at [159, 66] on button at bounding box center [166, 50] width 49 height 49
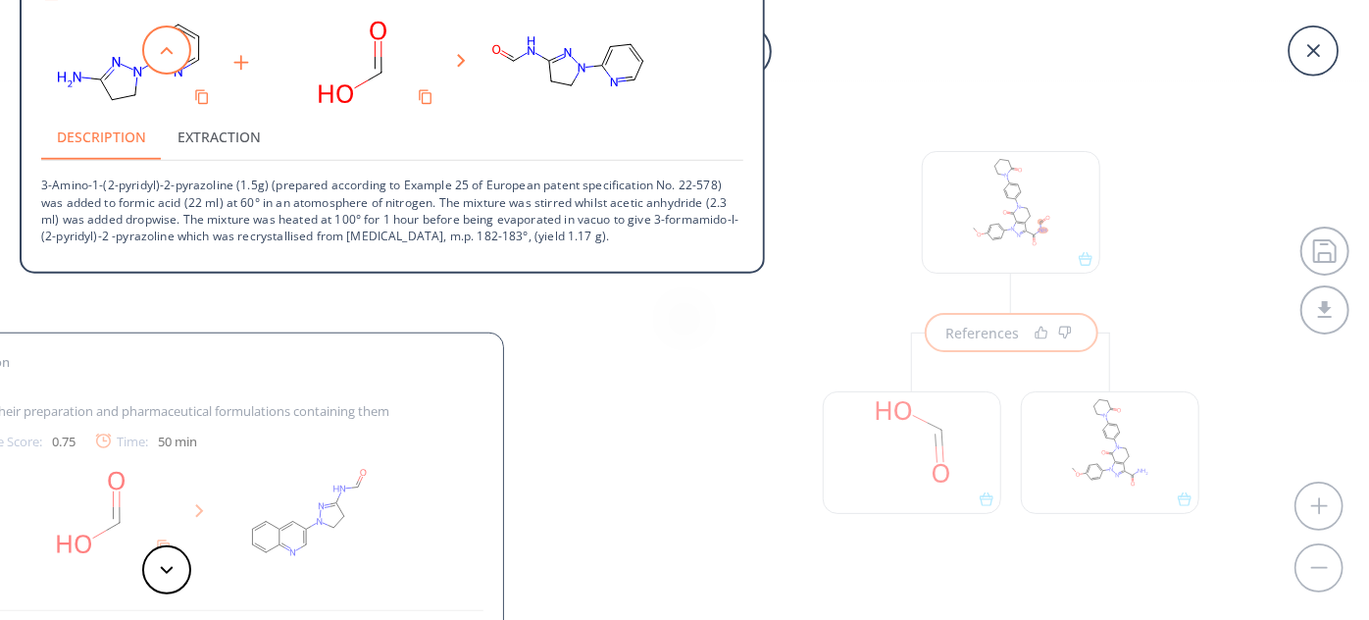
click at [159, 66] on button at bounding box center [166, 50] width 49 height 49
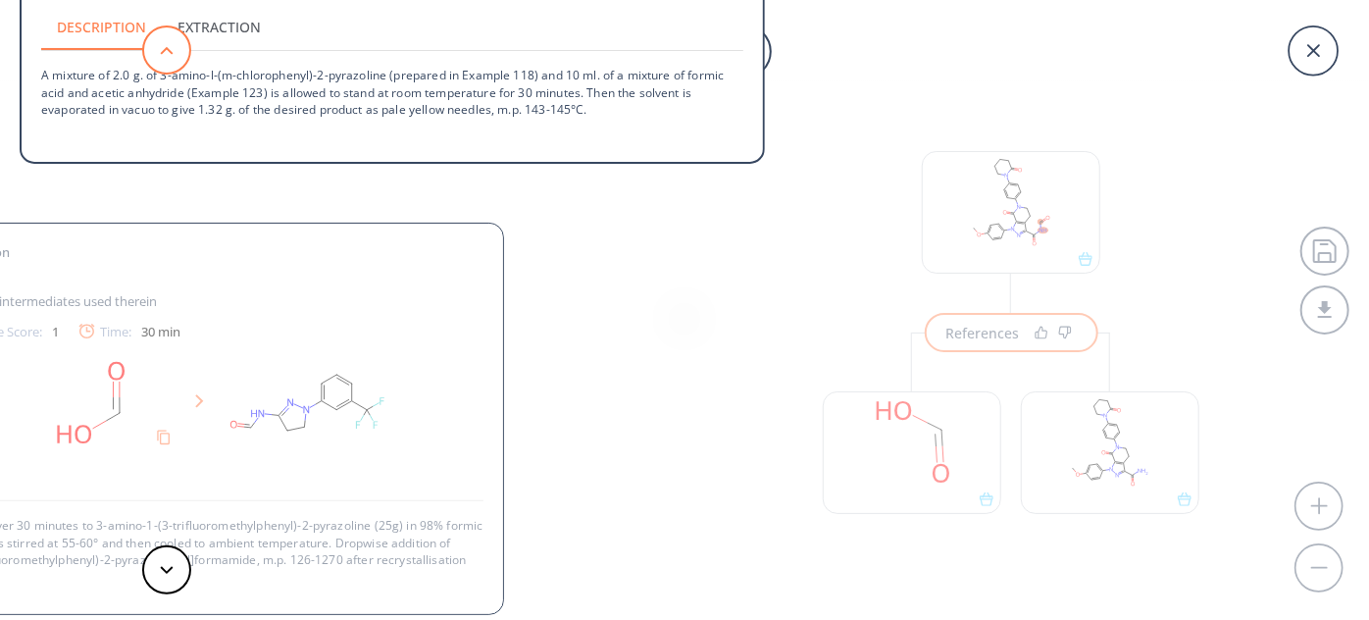
click at [159, 66] on button at bounding box center [166, 50] width 49 height 49
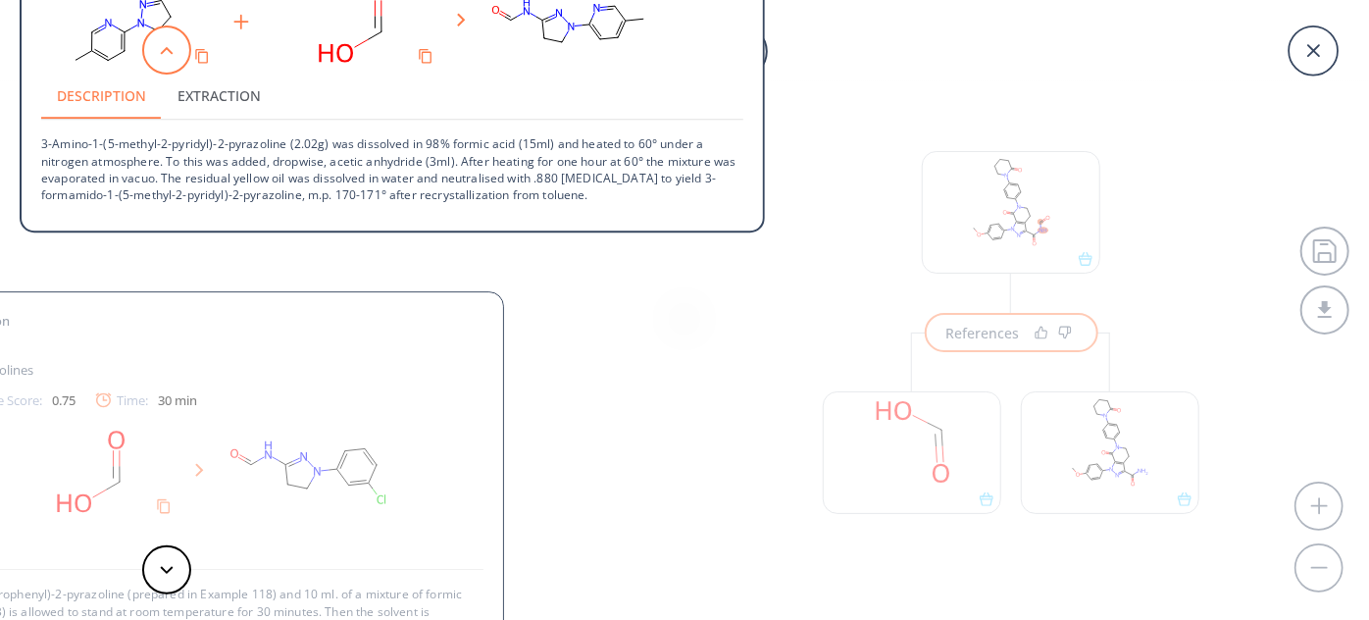
click at [159, 66] on button at bounding box center [166, 50] width 49 height 49
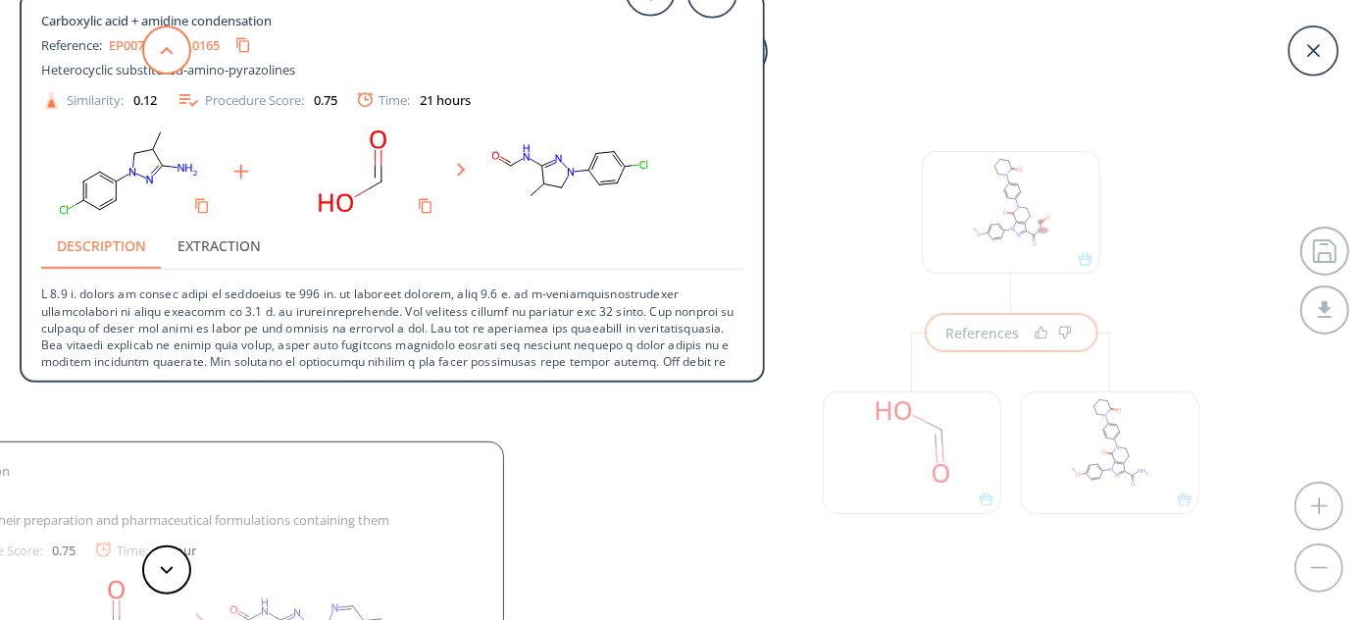
click at [159, 66] on button at bounding box center [166, 50] width 49 height 49
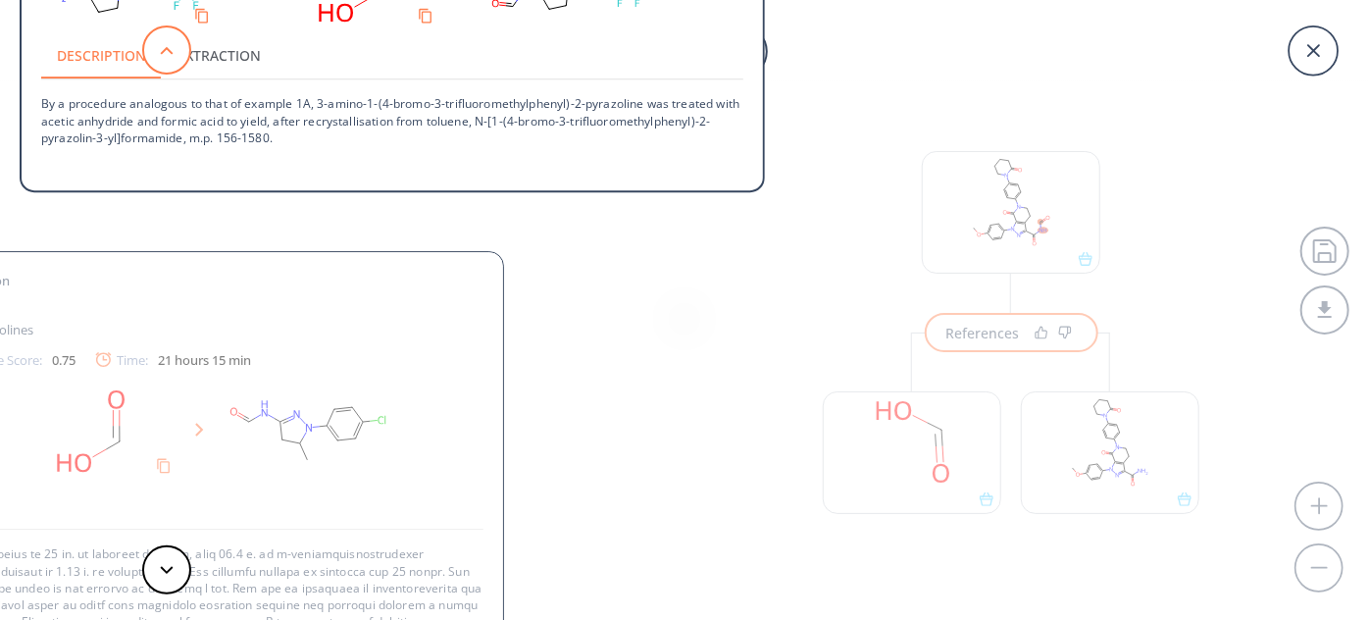
click at [159, 66] on button at bounding box center [166, 50] width 49 height 49
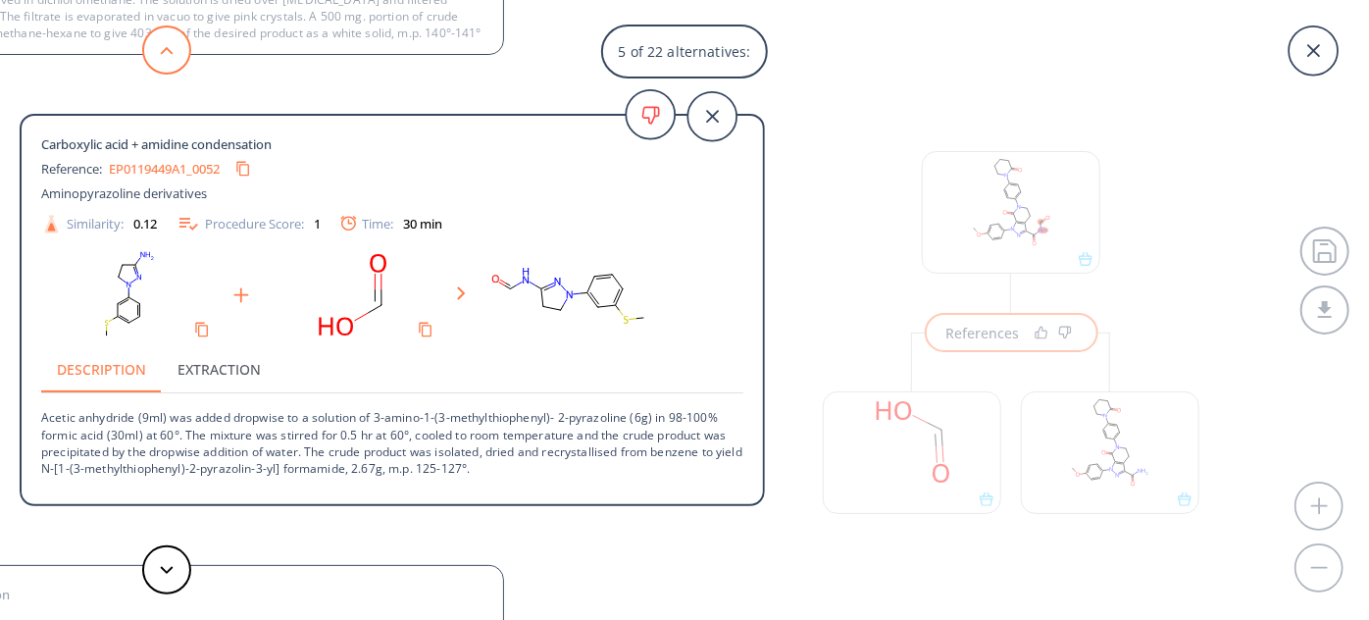
click at [159, 66] on button at bounding box center [166, 50] width 49 height 49
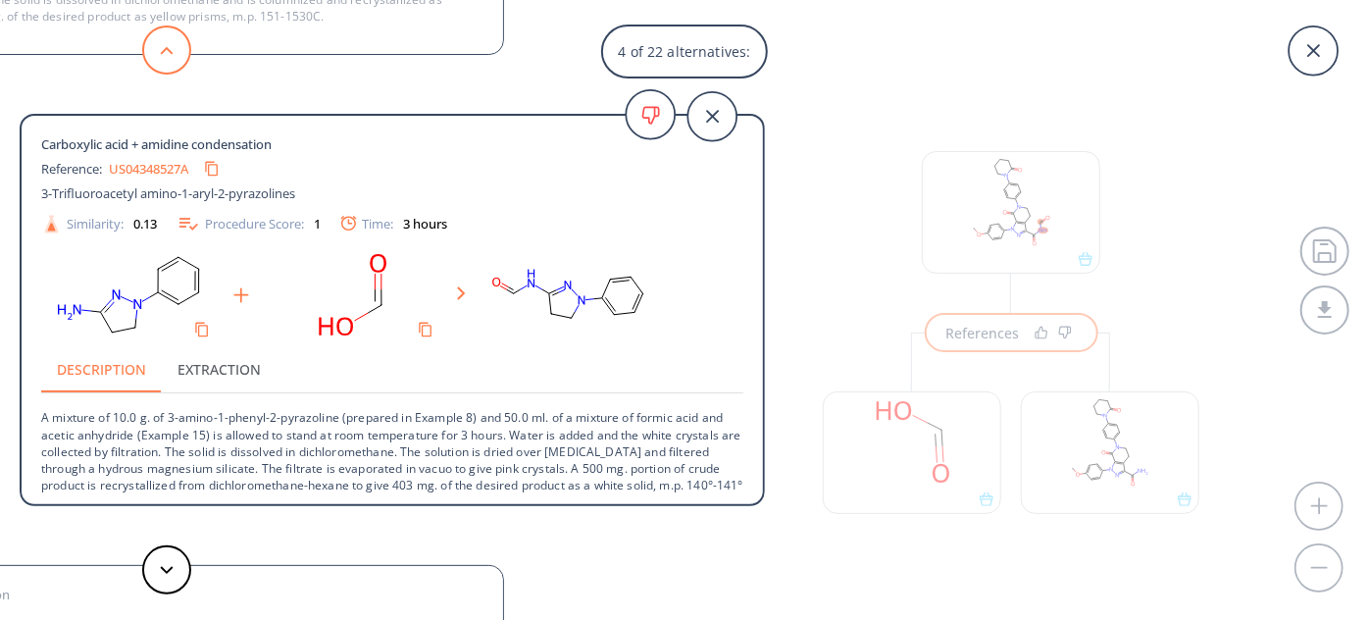
click at [159, 66] on button at bounding box center [166, 50] width 49 height 49
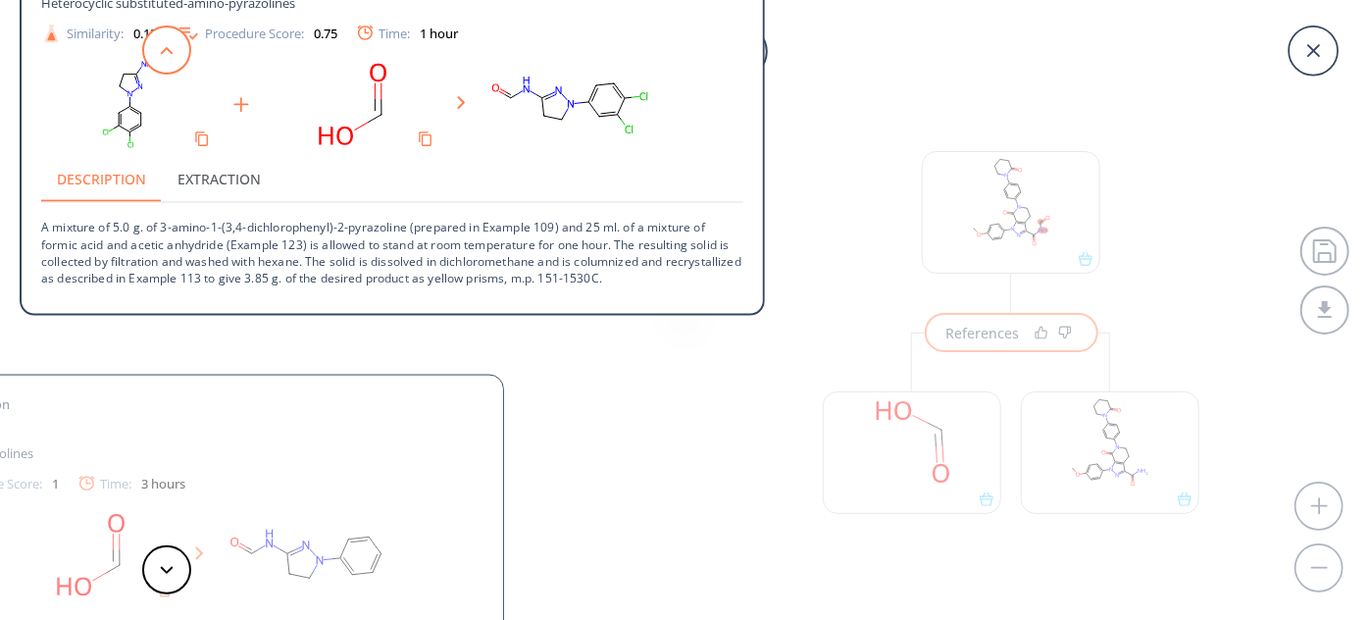
click at [159, 66] on button at bounding box center [166, 50] width 49 height 49
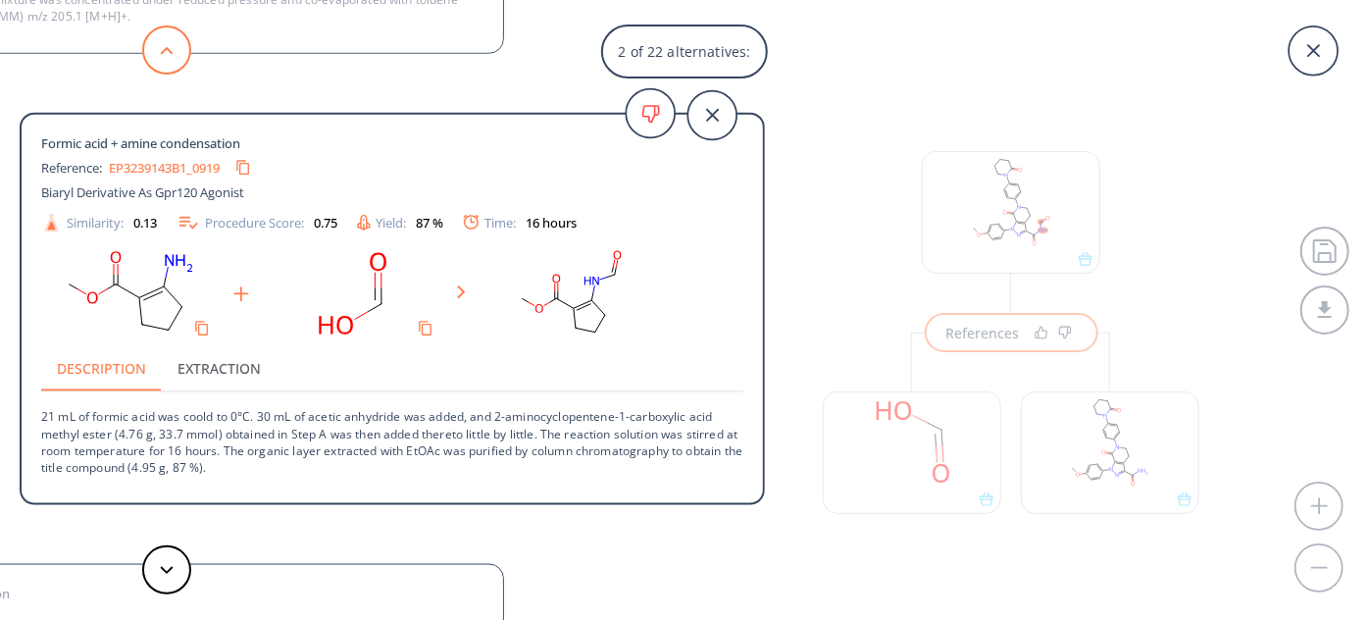
click at [159, 66] on button at bounding box center [166, 50] width 49 height 49
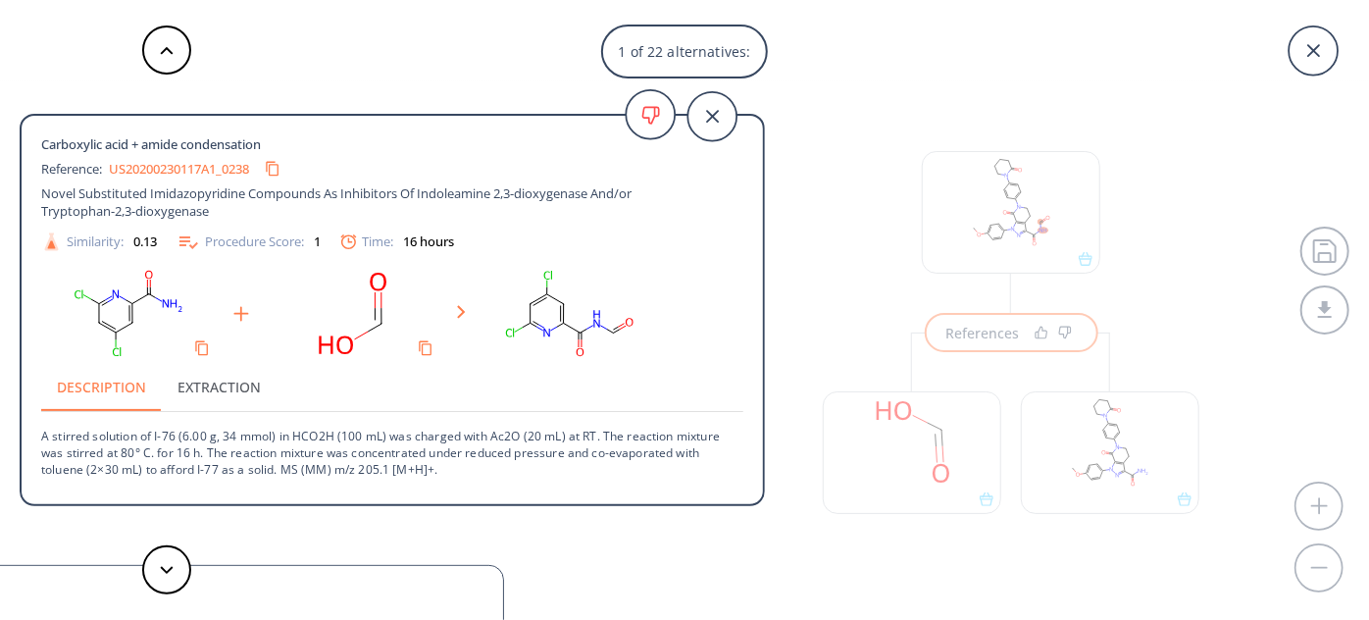
click at [141, 176] on link "US20200230117A1_0238" at bounding box center [179, 169] width 140 height 13
